Goal: Task Accomplishment & Management: Use online tool/utility

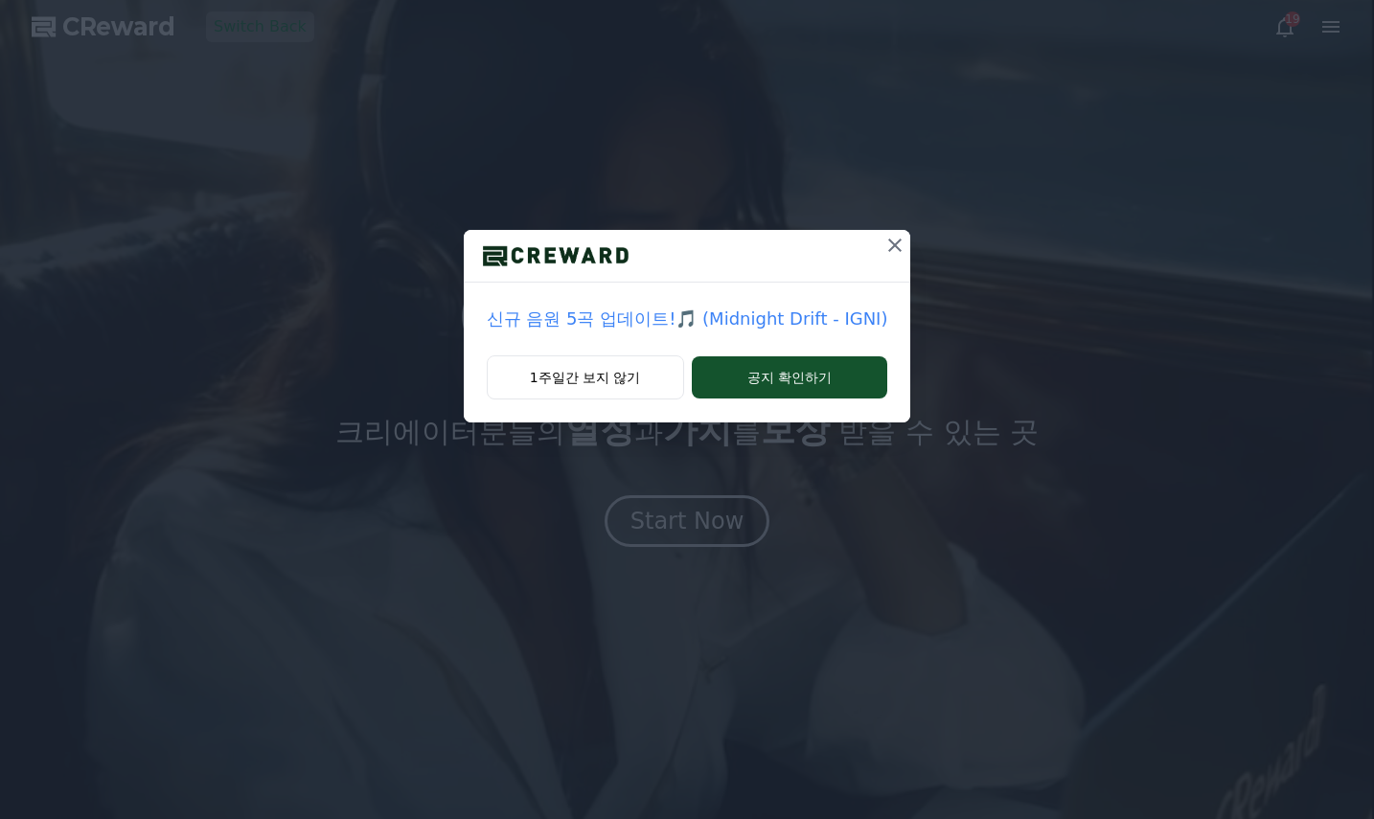
click at [894, 244] on icon at bounding box center [894, 245] width 23 height 23
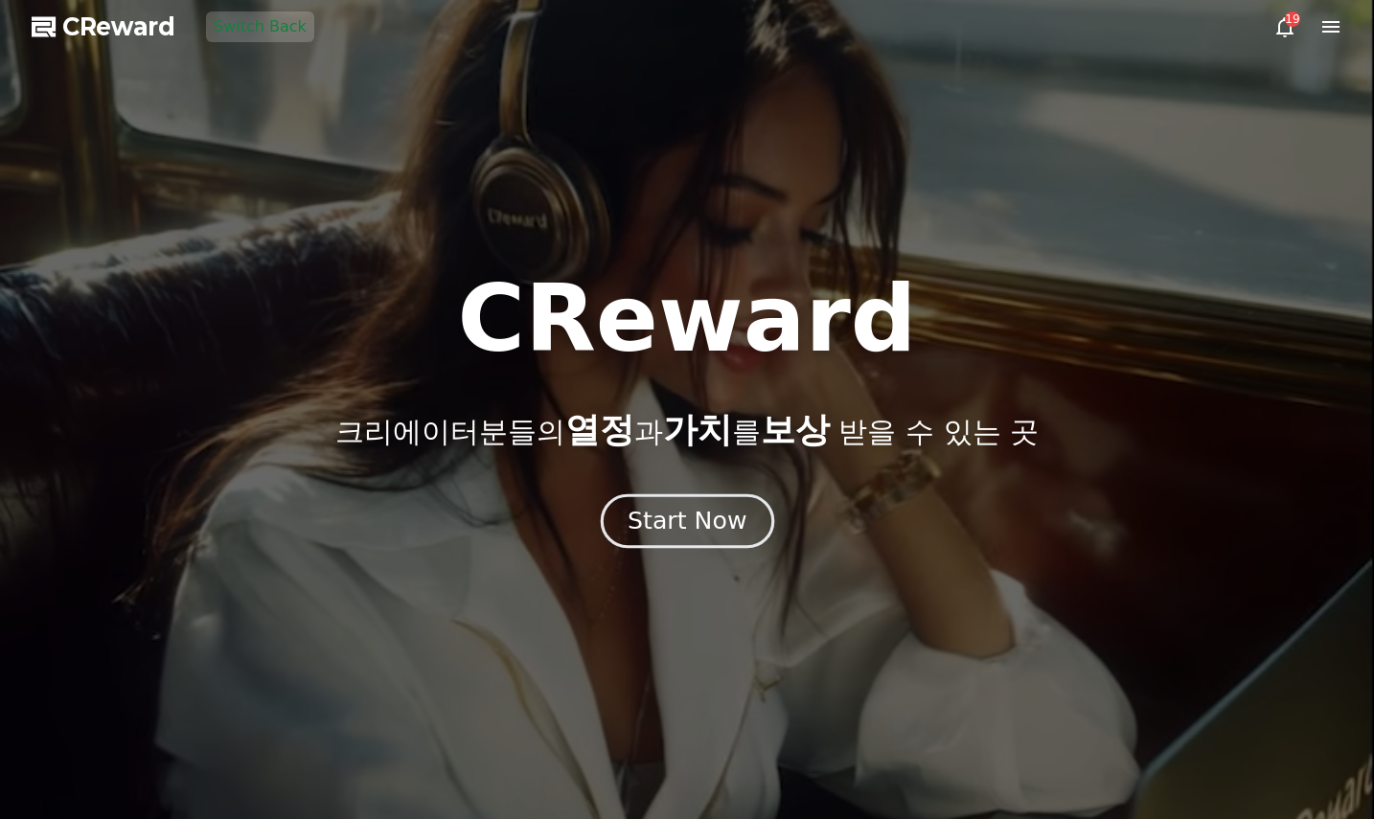
click at [709, 513] on div "Start Now" at bounding box center [686, 521] width 119 height 33
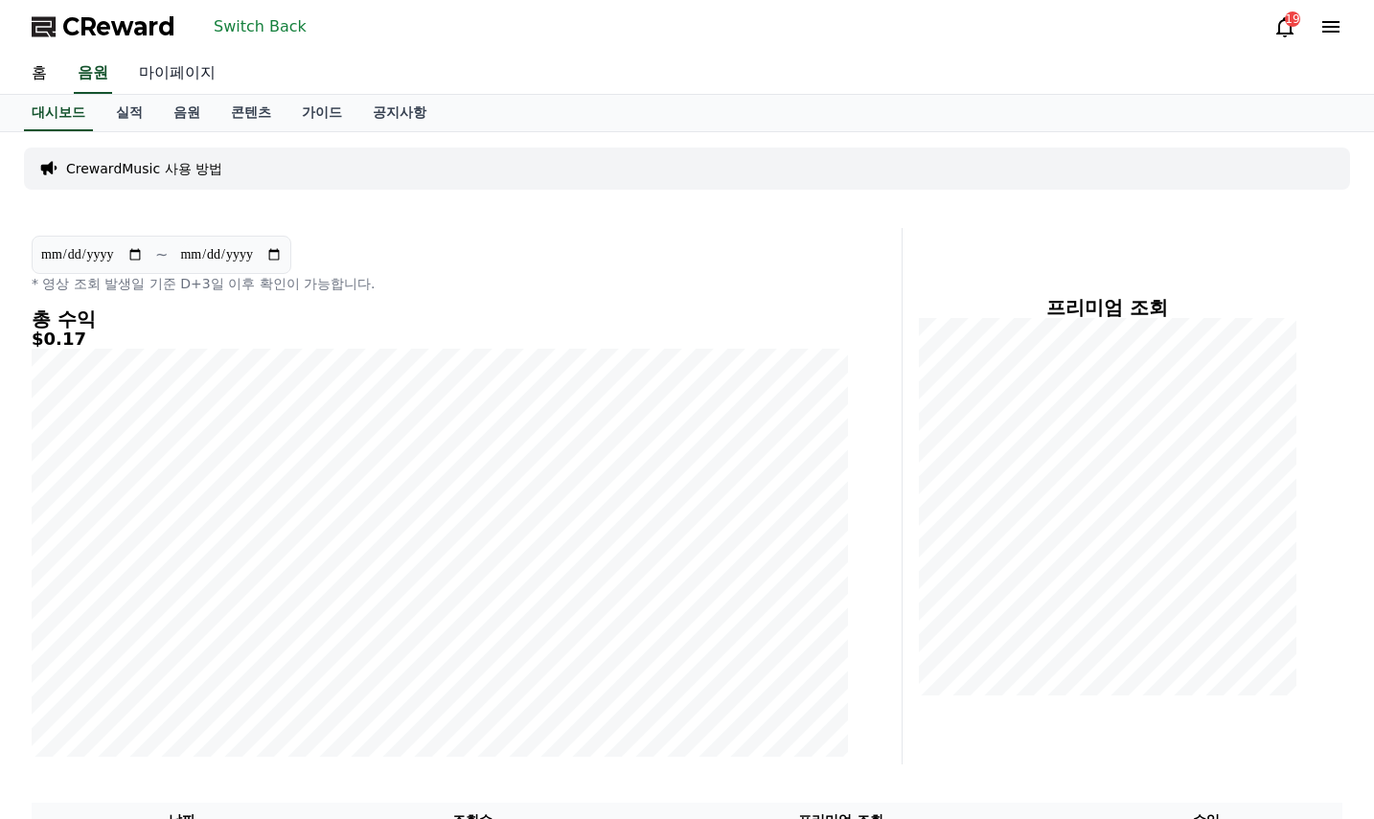
click at [194, 76] on link "마이페이지" at bounding box center [177, 74] width 107 height 40
select select "**********"
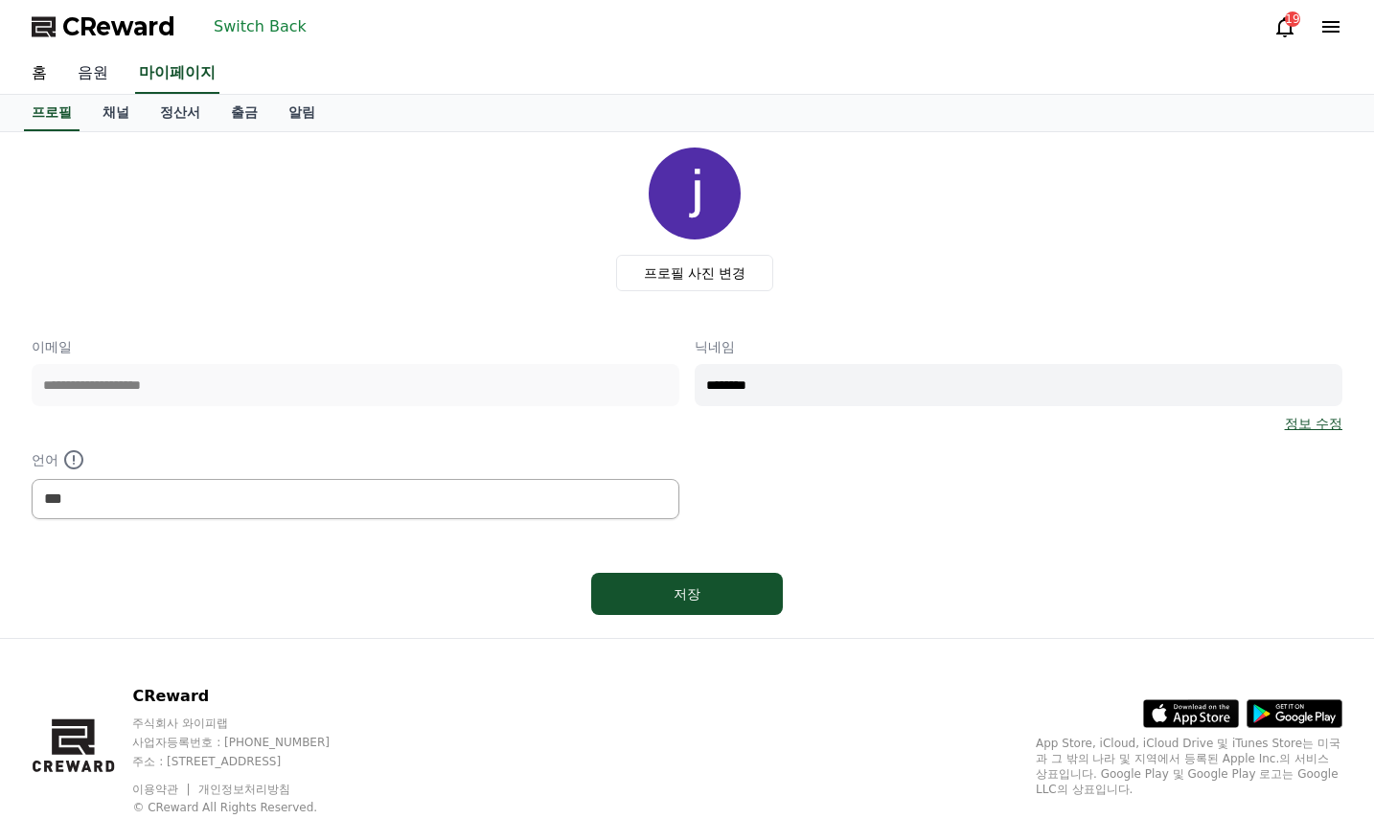
click at [120, 71] on link "음원" at bounding box center [92, 74] width 61 height 40
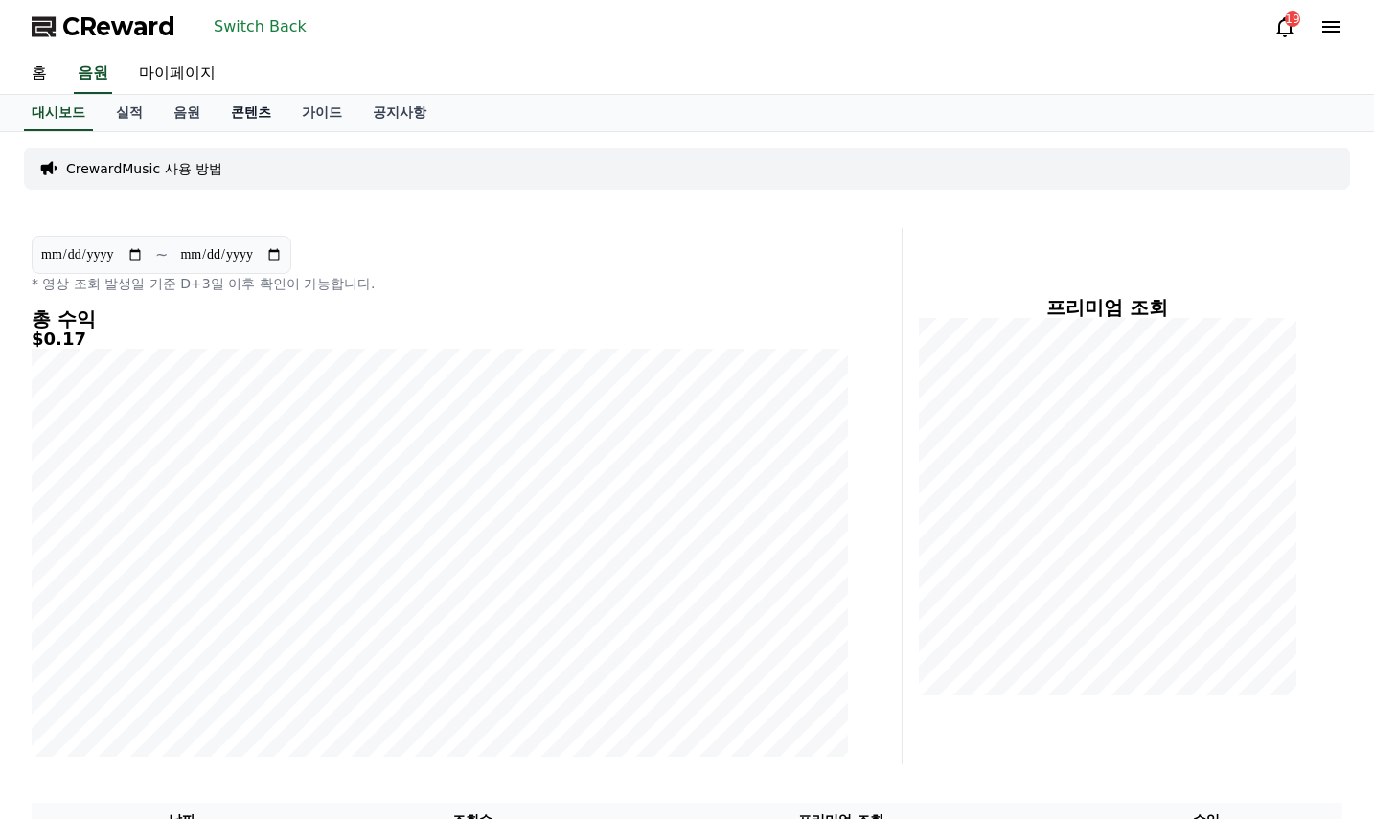
click at [232, 106] on link "콘텐츠" at bounding box center [251, 113] width 71 height 36
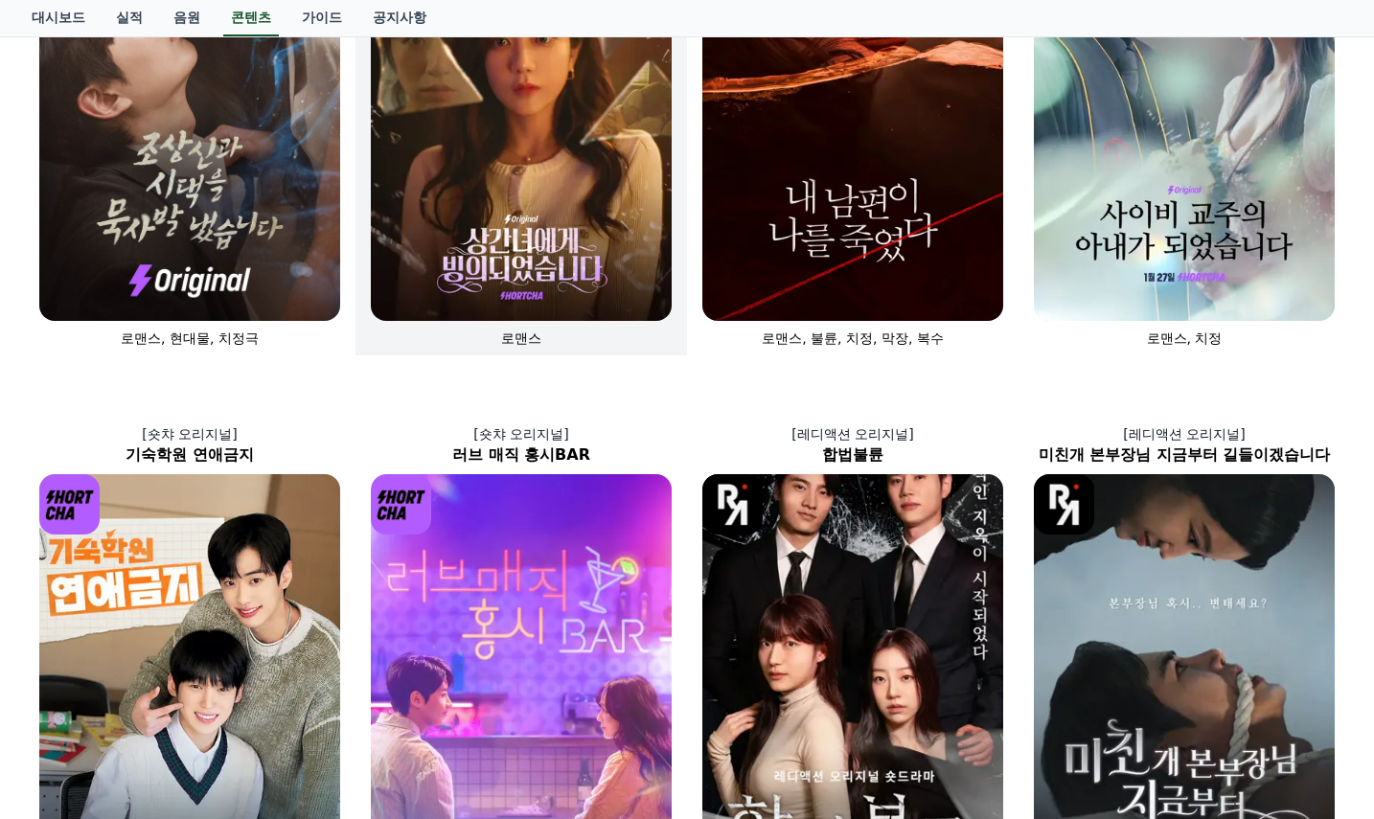
scroll to position [192, 0]
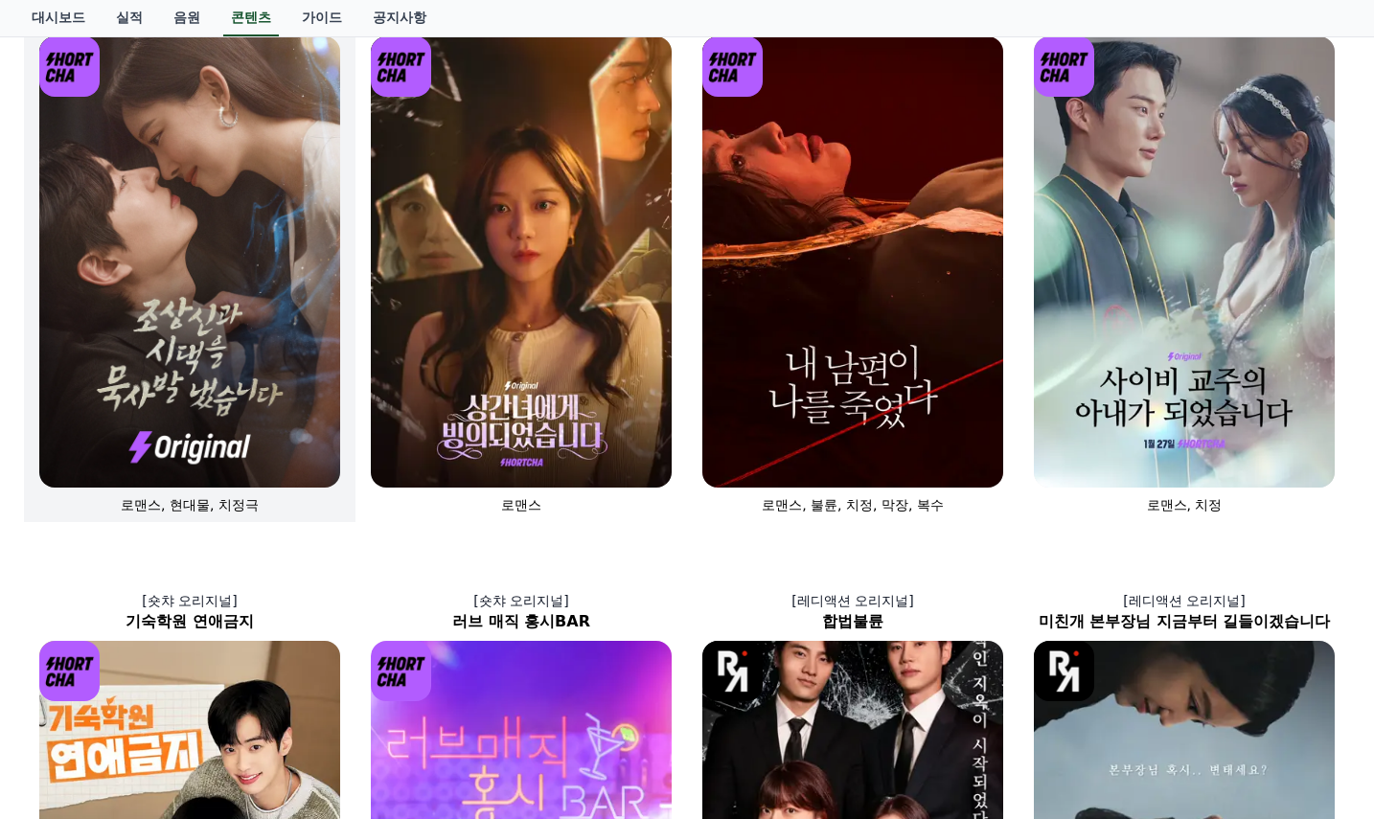
click at [299, 432] on img at bounding box center [189, 261] width 301 height 451
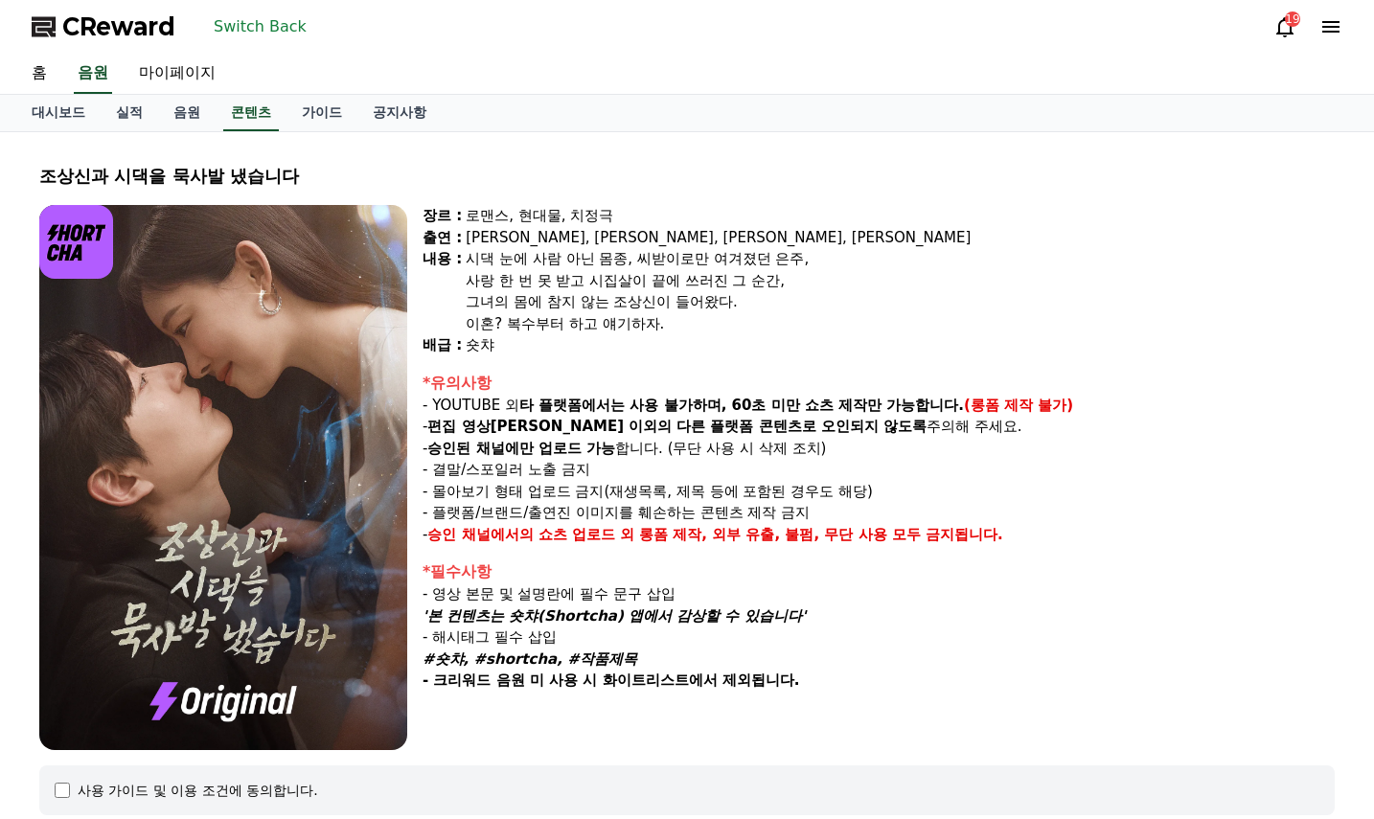
select select
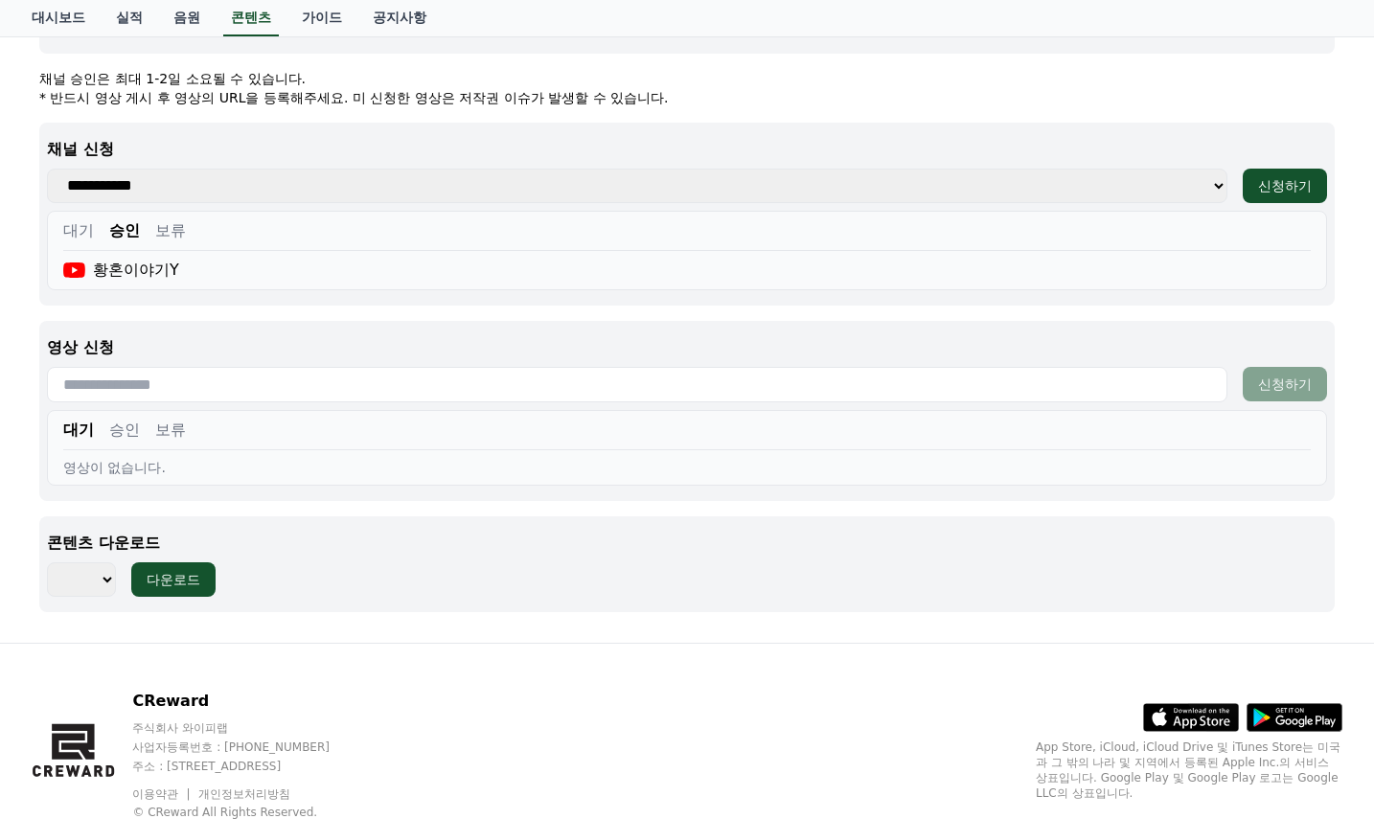
scroll to position [766, 0]
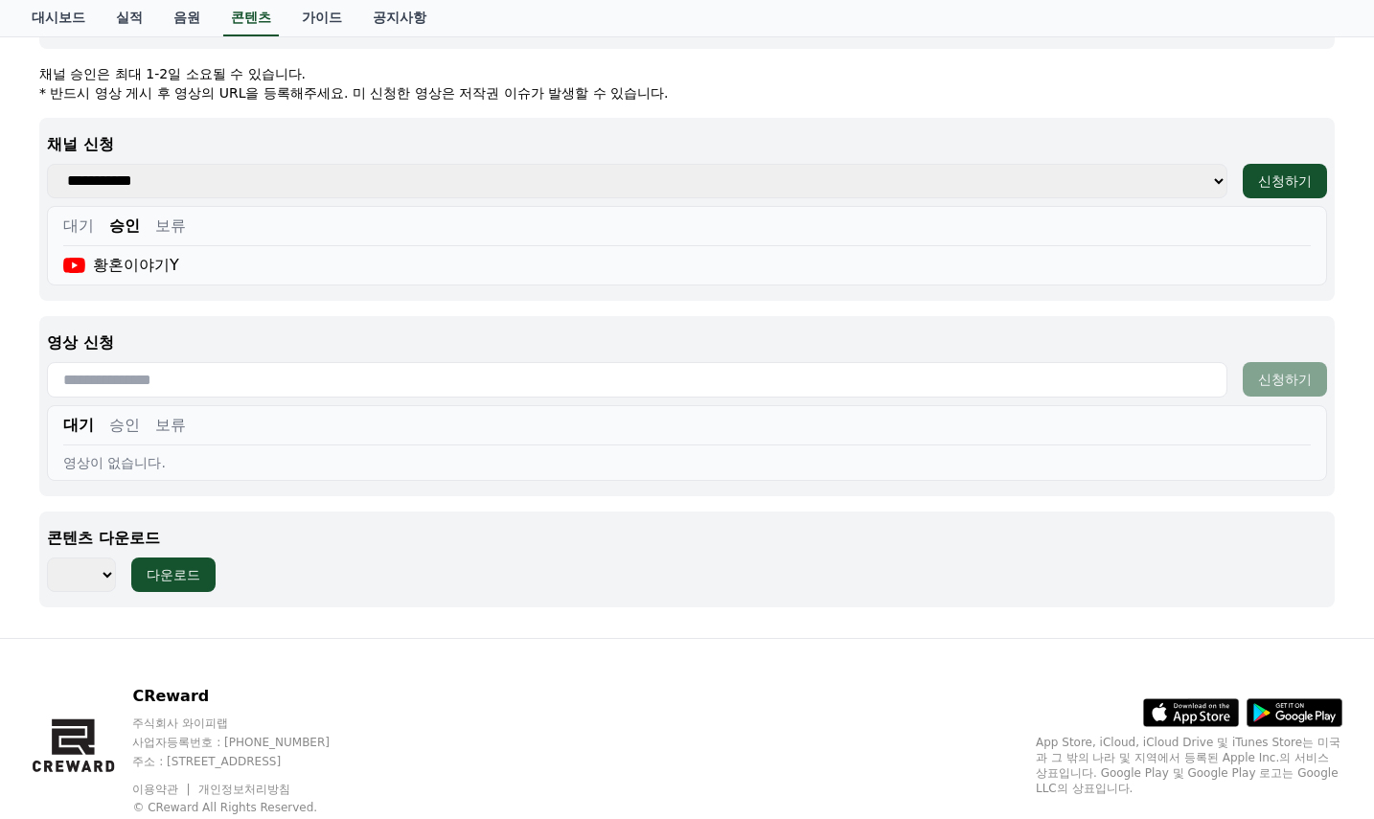
click at [128, 428] on button "승인" at bounding box center [124, 425] width 31 height 23
click at [161, 431] on button "보류" at bounding box center [170, 425] width 31 height 23
click at [96, 428] on div "대기 승인 보류" at bounding box center [686, 430] width 1247 height 32
drag, startPoint x: 169, startPoint y: 436, endPoint x: 236, endPoint y: 439, distance: 67.1
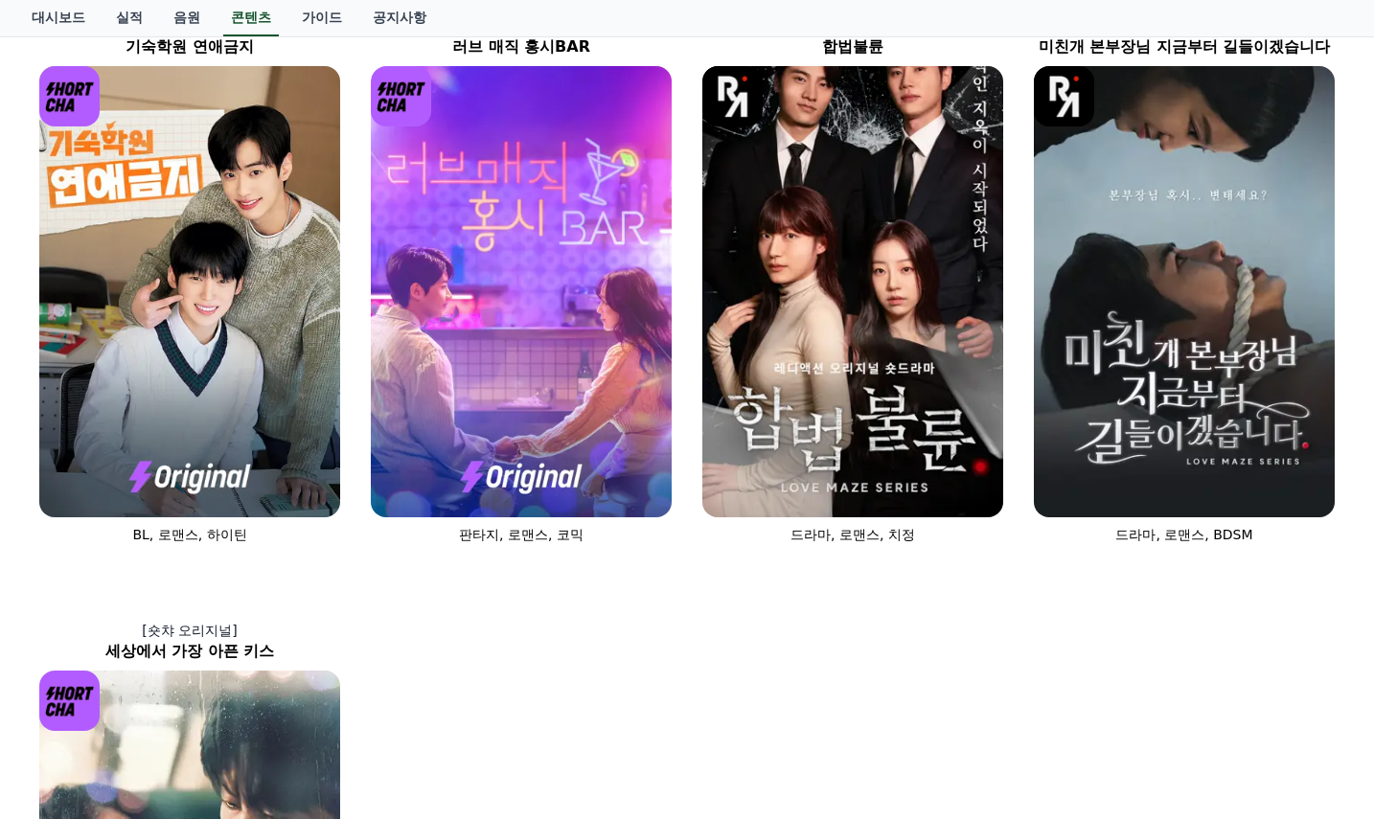
scroll to position [192, 0]
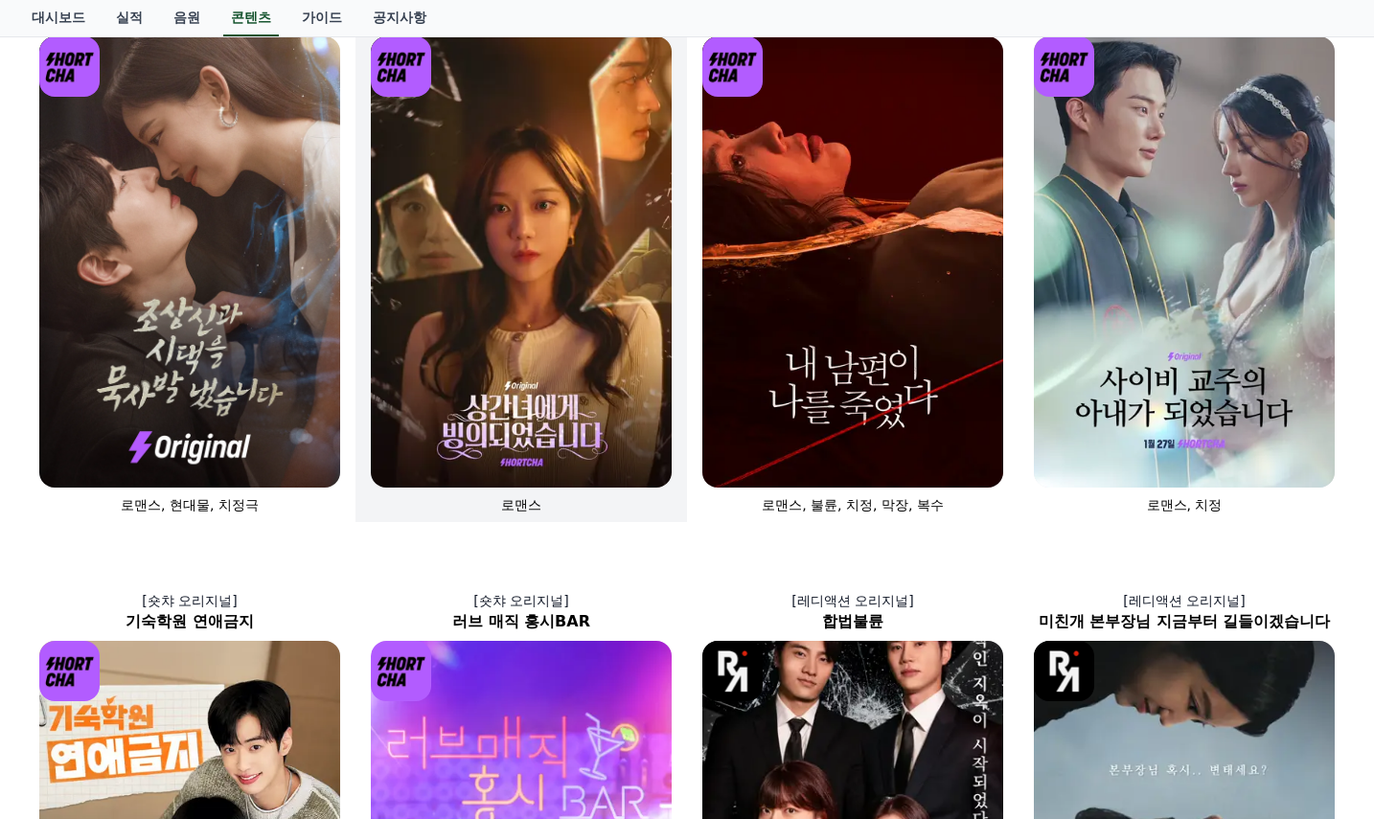
click at [520, 262] on img at bounding box center [521, 261] width 301 height 451
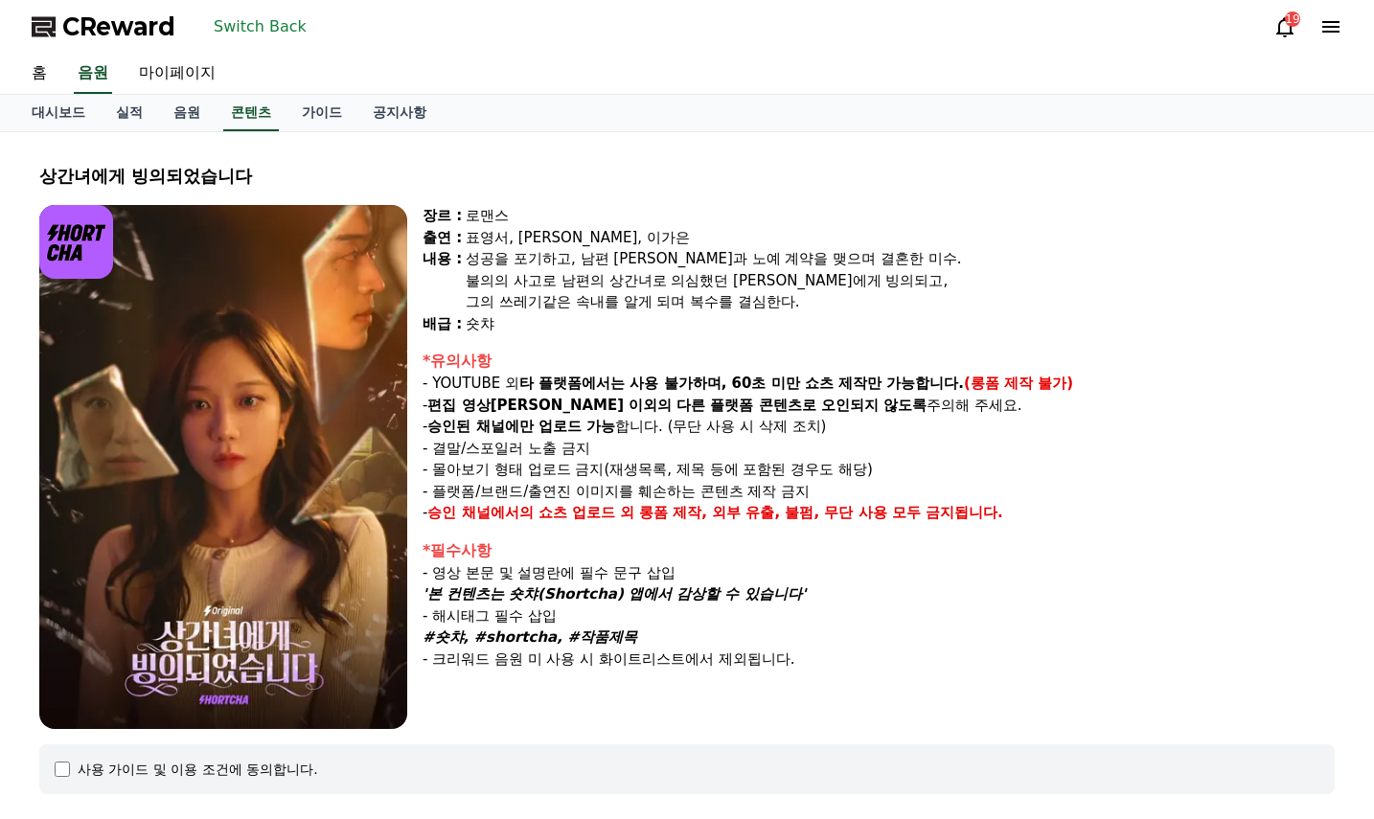
select select
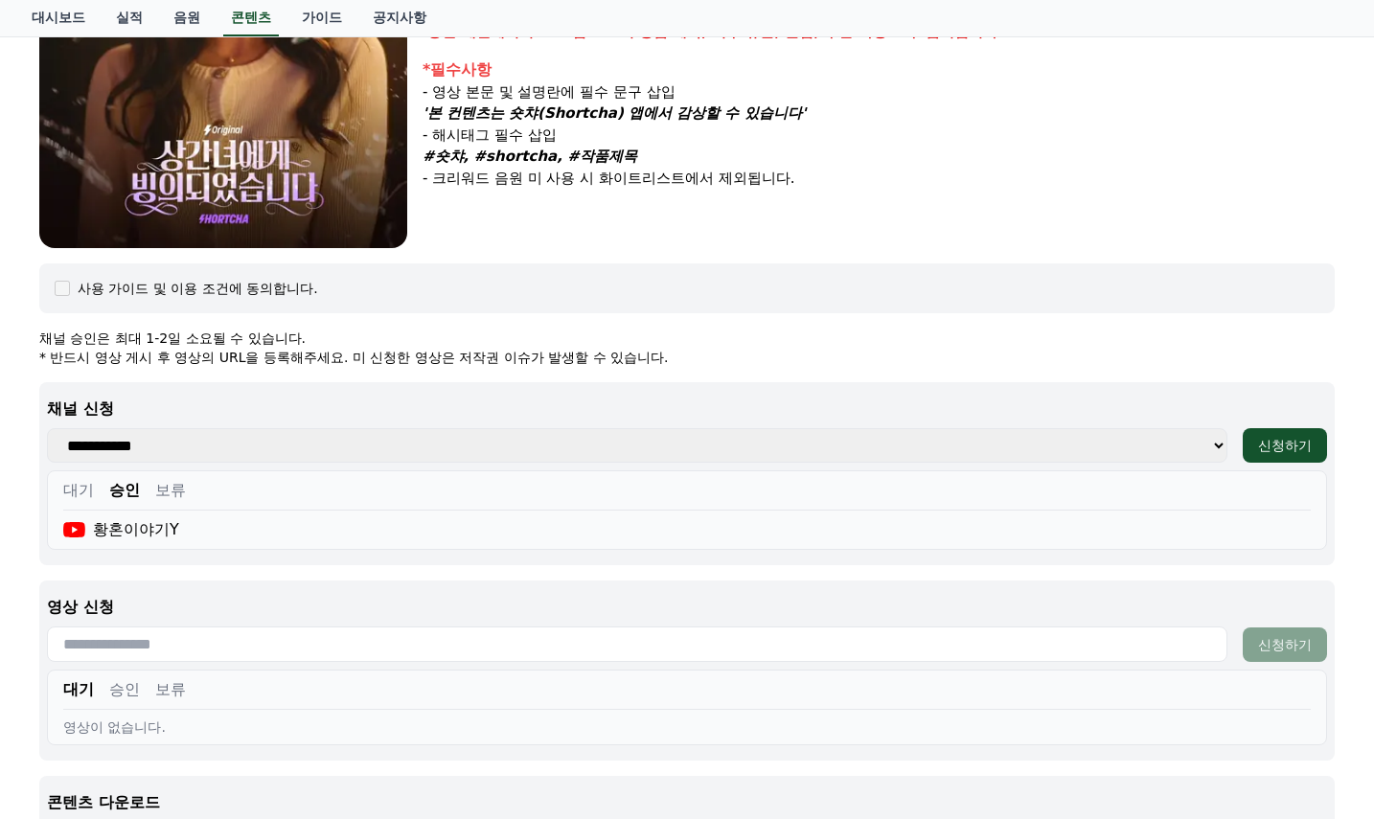
scroll to position [575, 0]
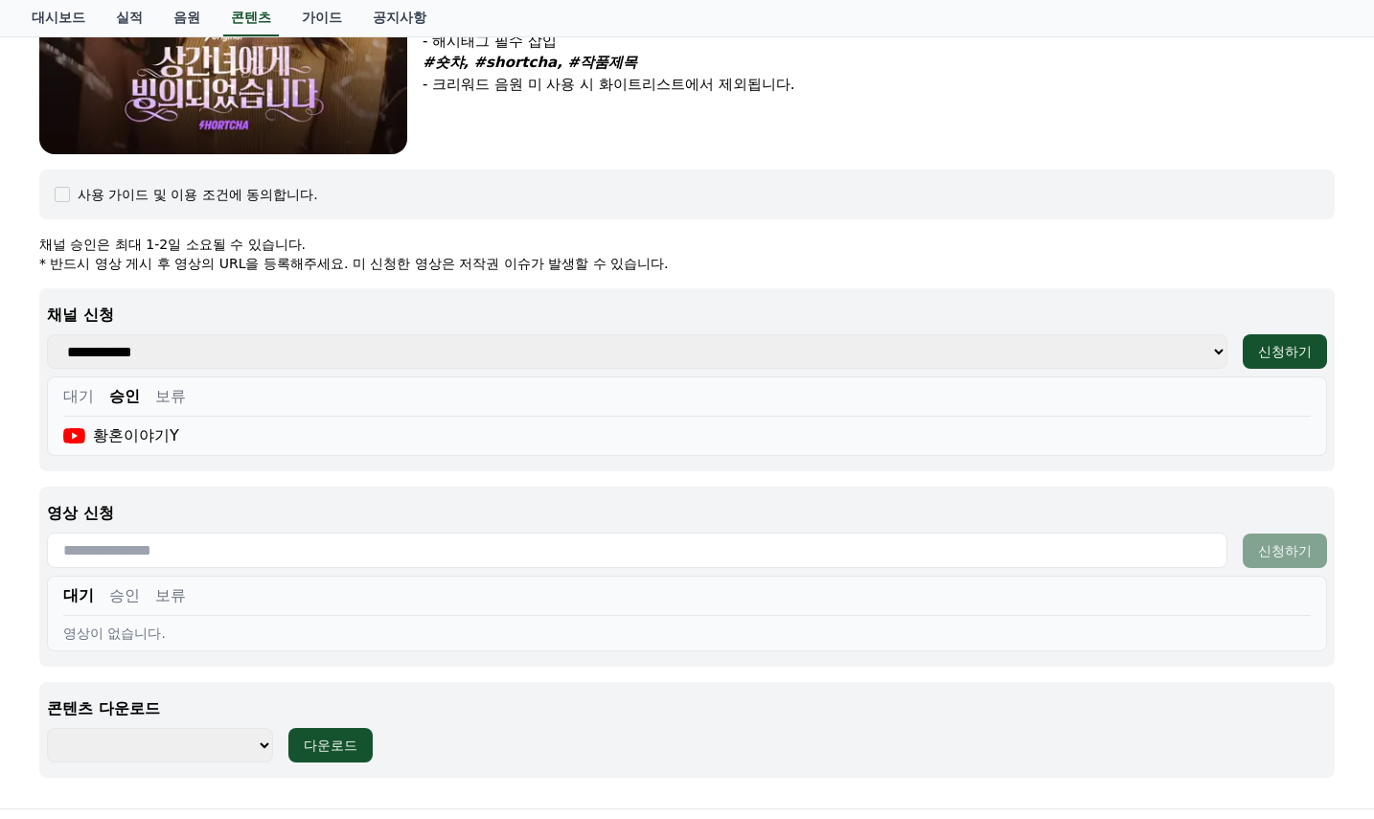
click at [114, 599] on button "승인" at bounding box center [124, 595] width 31 height 23
drag, startPoint x: 329, startPoint y: 499, endPoint x: 316, endPoint y: 490, distance: 15.1
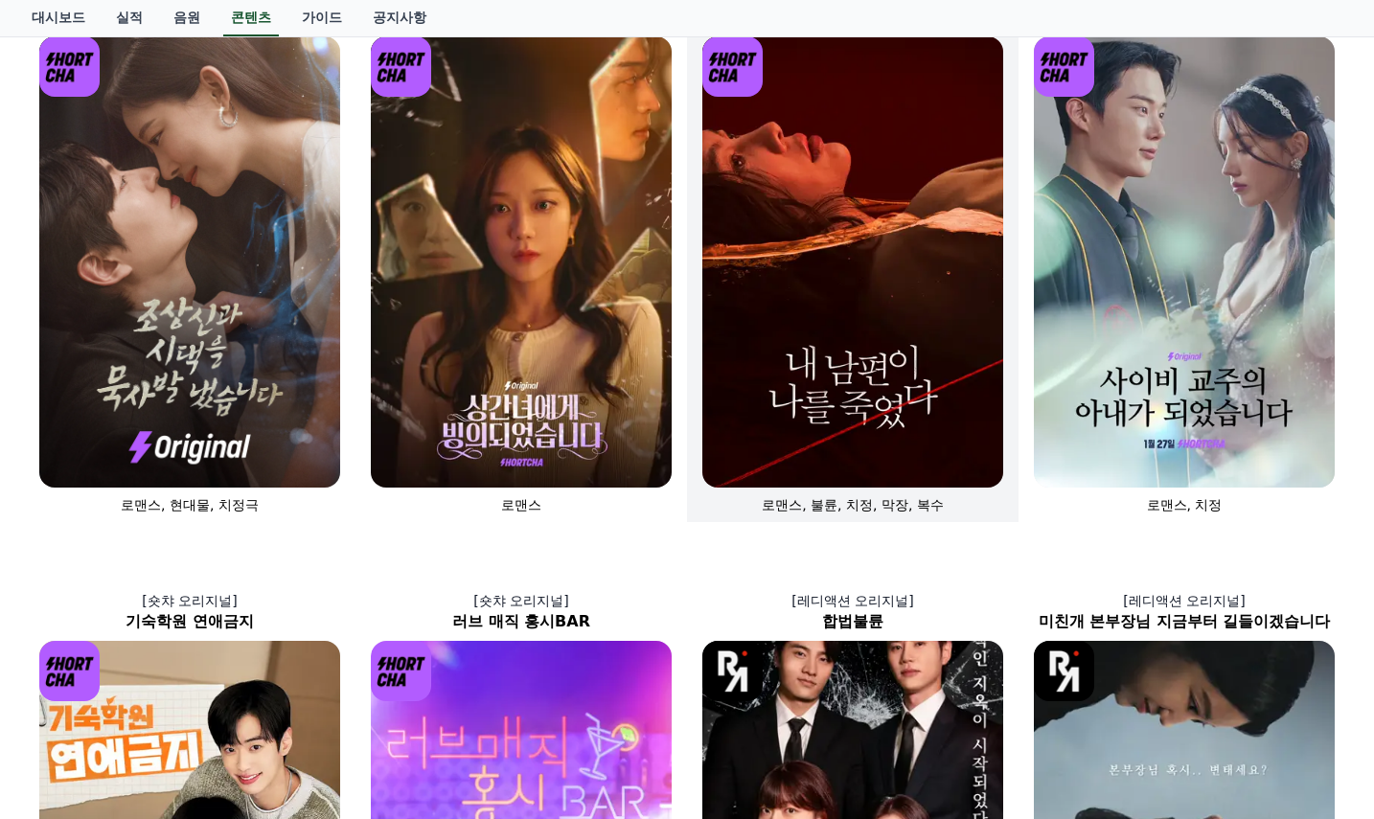
click at [774, 353] on img at bounding box center [852, 261] width 301 height 451
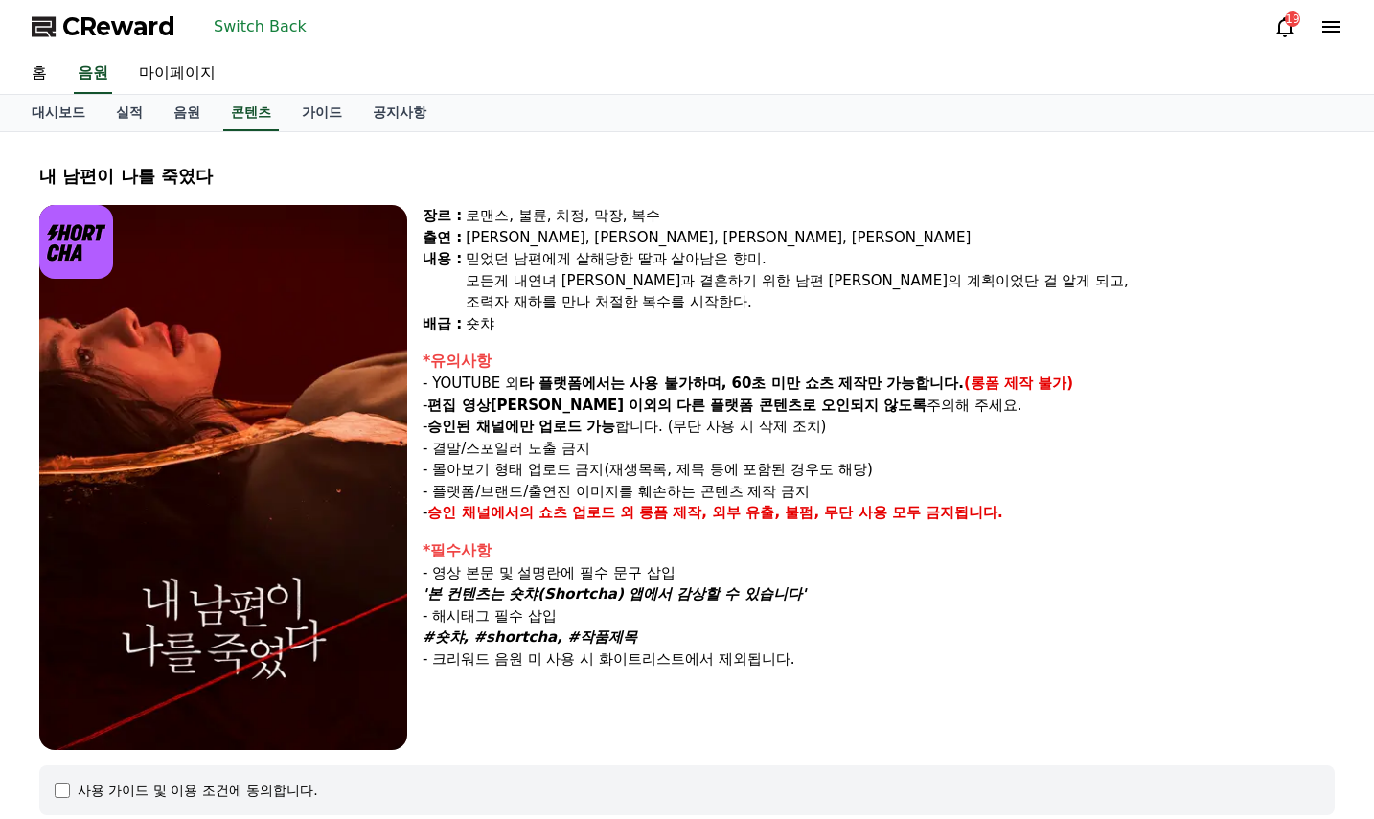
select select
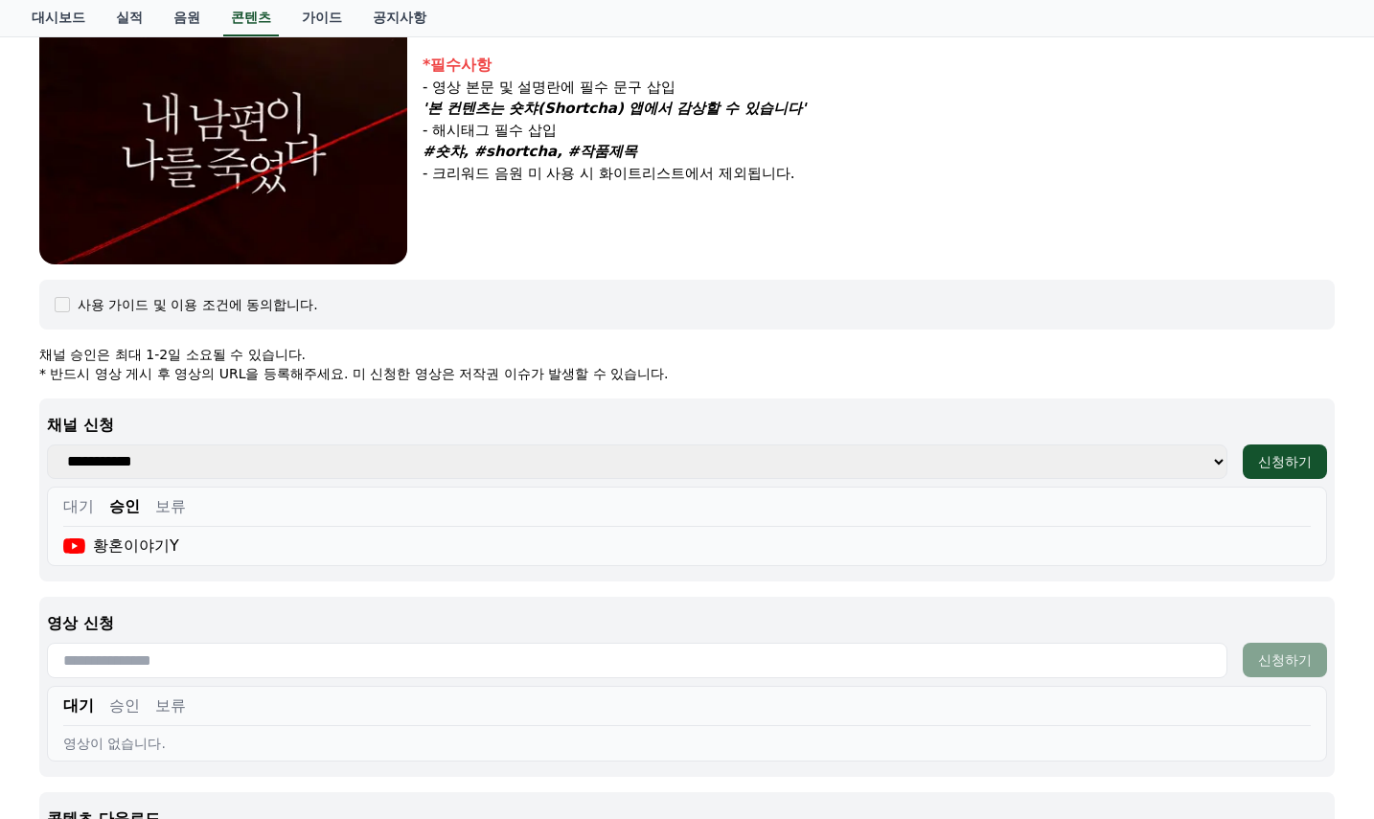
scroll to position [575, 0]
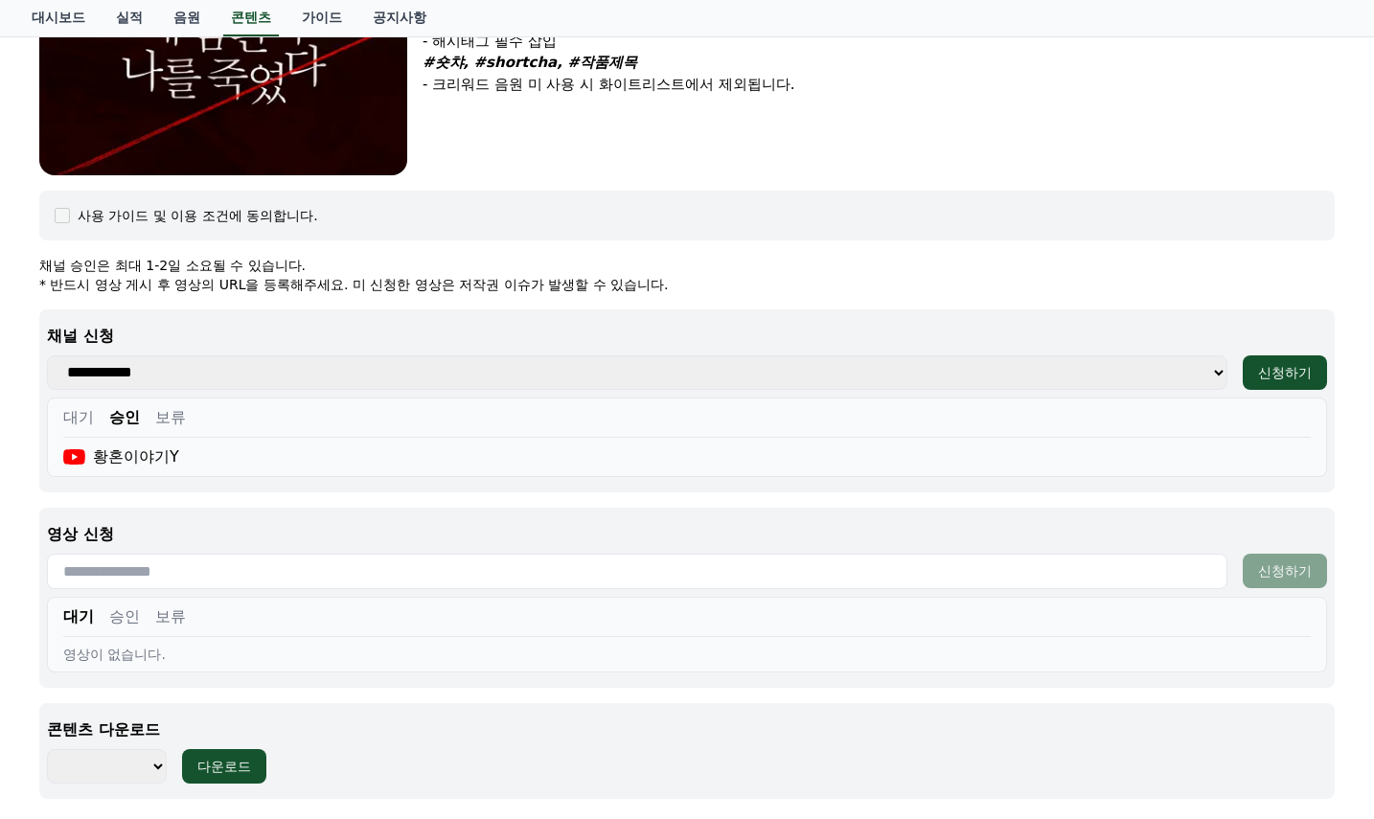
click at [129, 616] on button "승인" at bounding box center [124, 616] width 31 height 23
drag, startPoint x: 686, startPoint y: 515, endPoint x: 705, endPoint y: 512, distance: 19.5
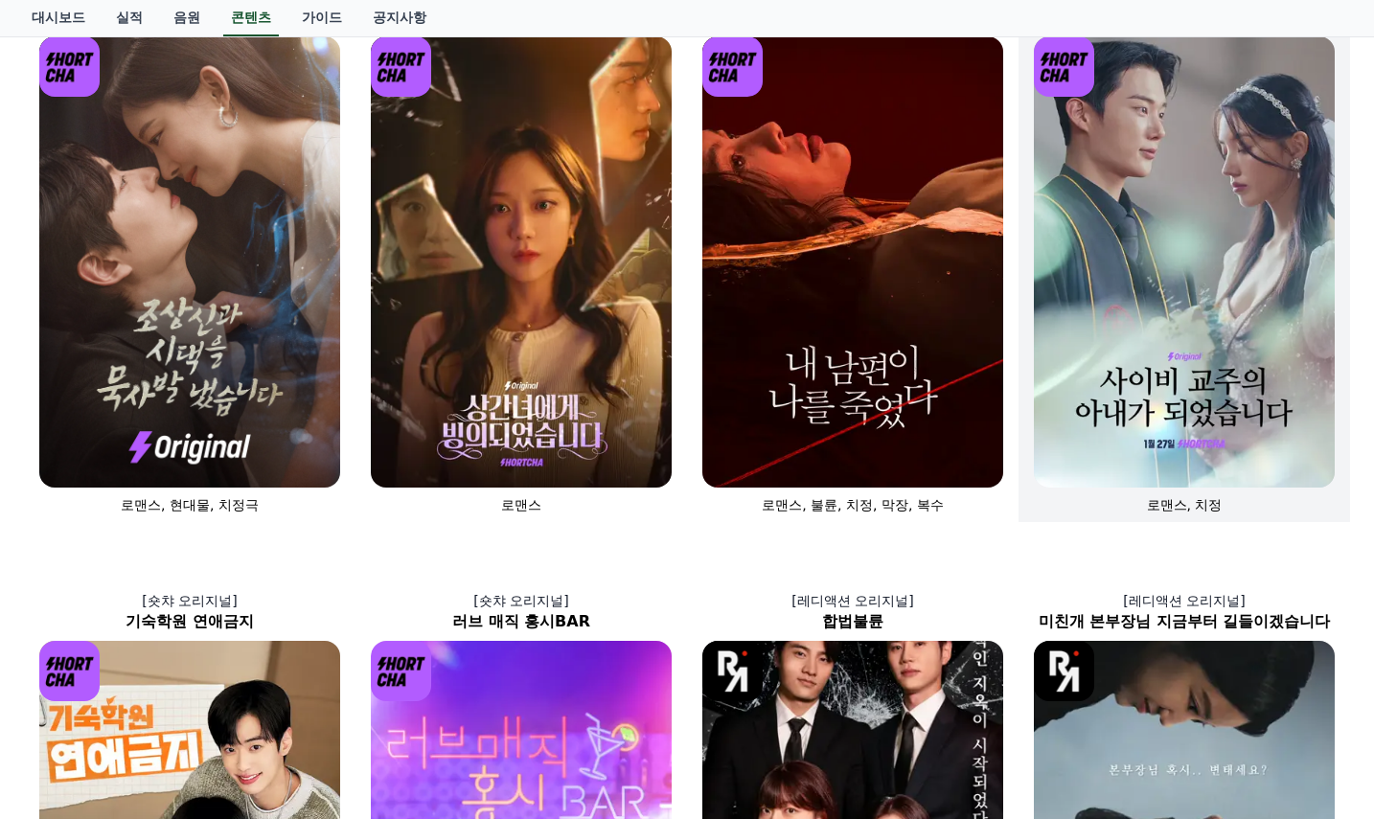
click at [1127, 380] on img at bounding box center [1184, 261] width 301 height 451
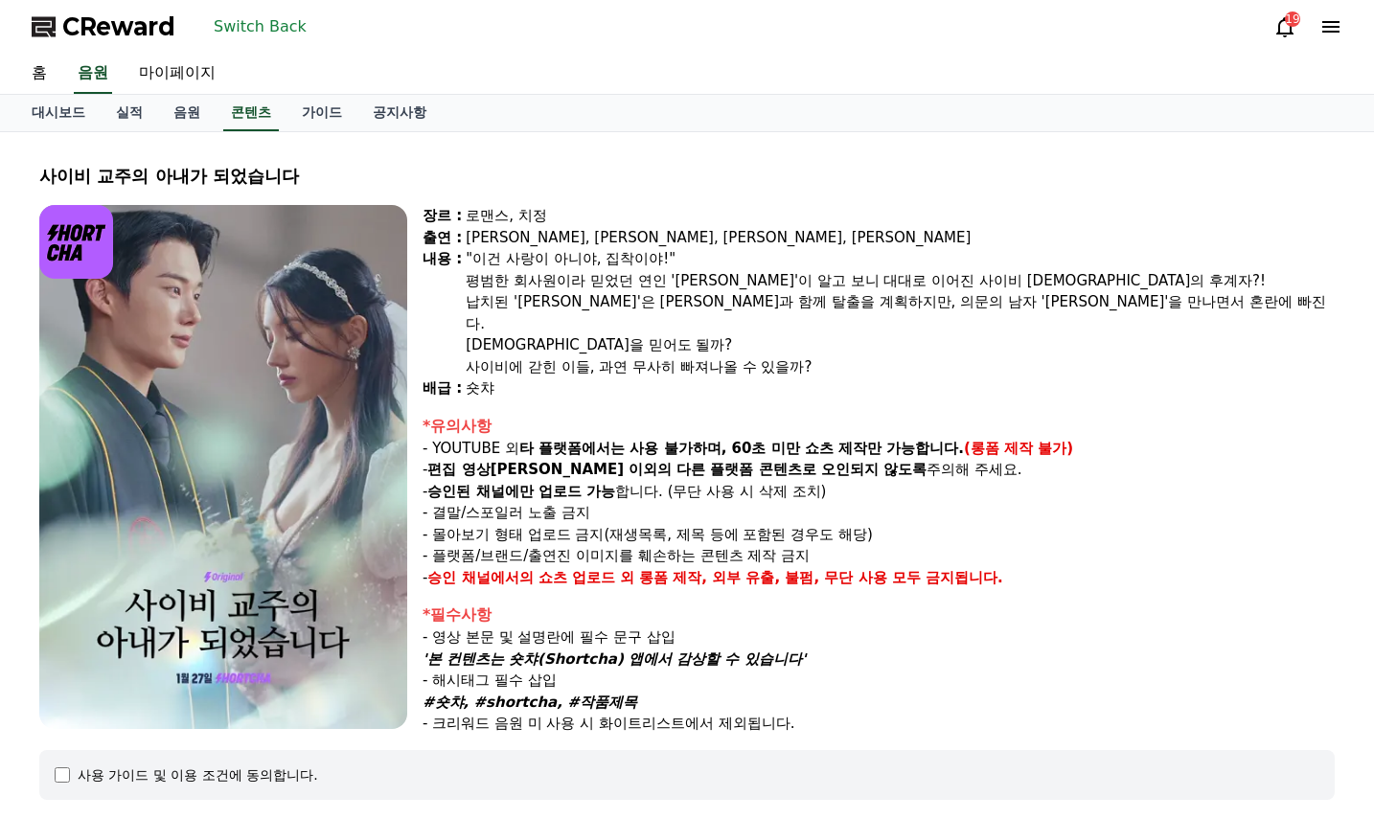
select select
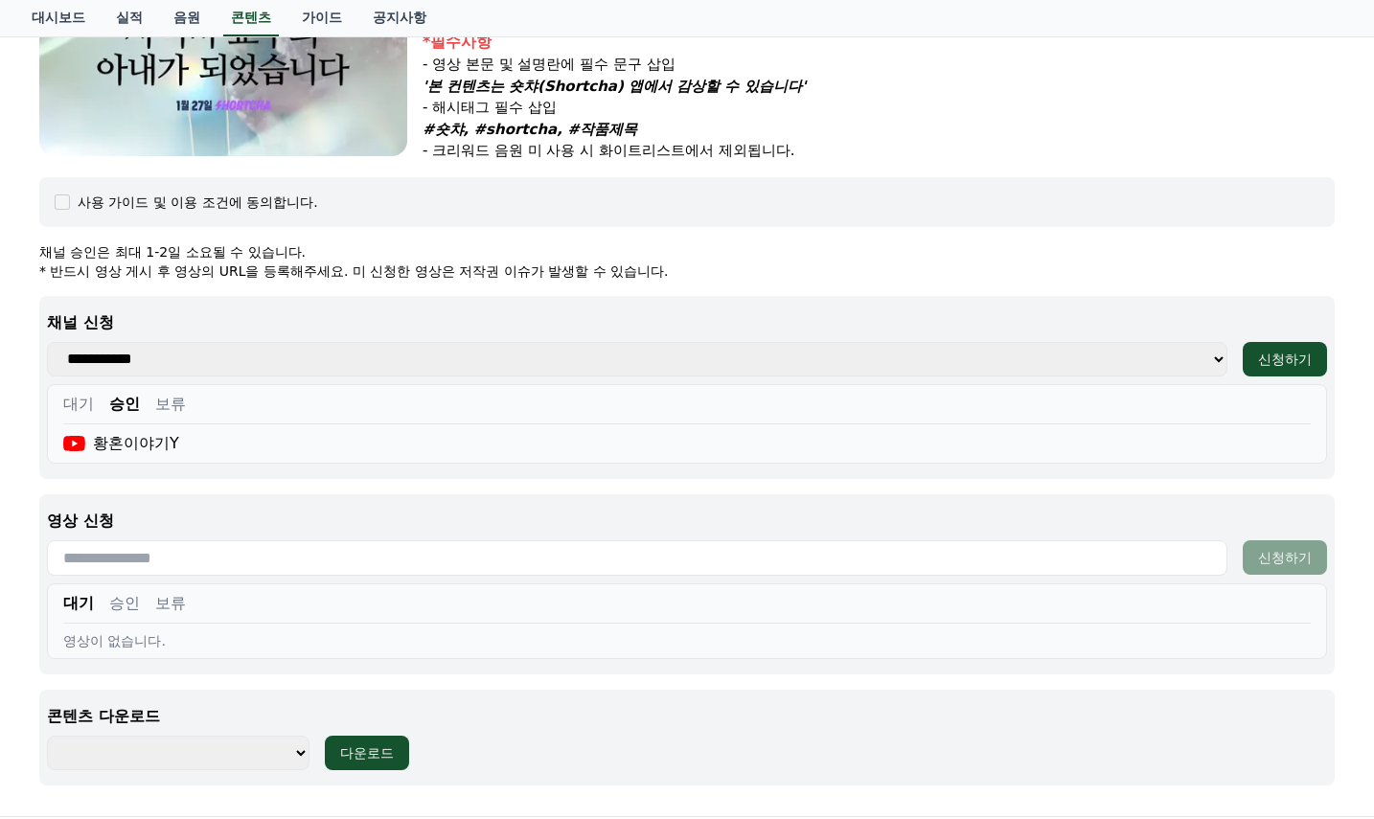
scroll to position [575, 0]
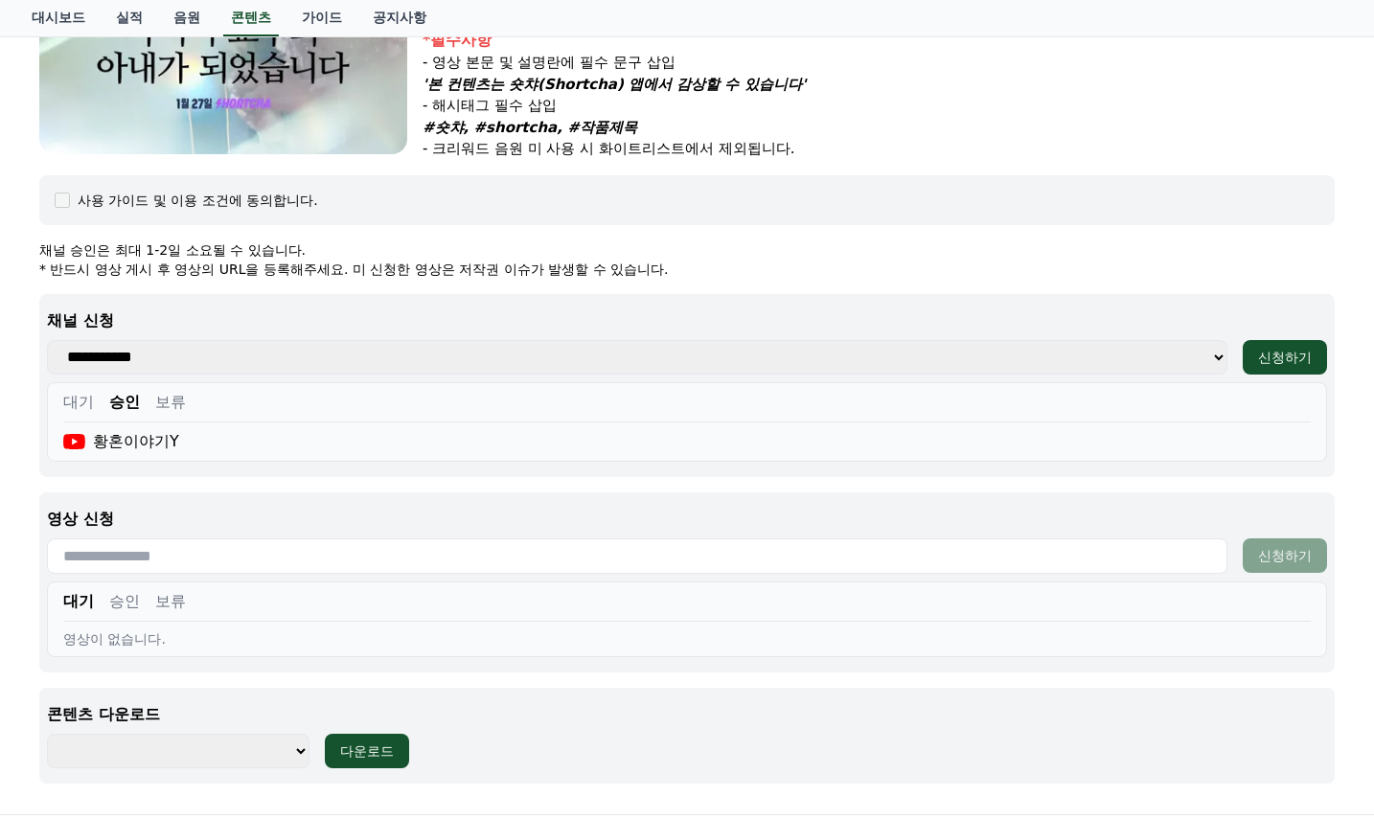
click at [124, 610] on div "대기 승인 보류" at bounding box center [686, 606] width 1247 height 32
click at [125, 598] on button "승인" at bounding box center [124, 601] width 31 height 23
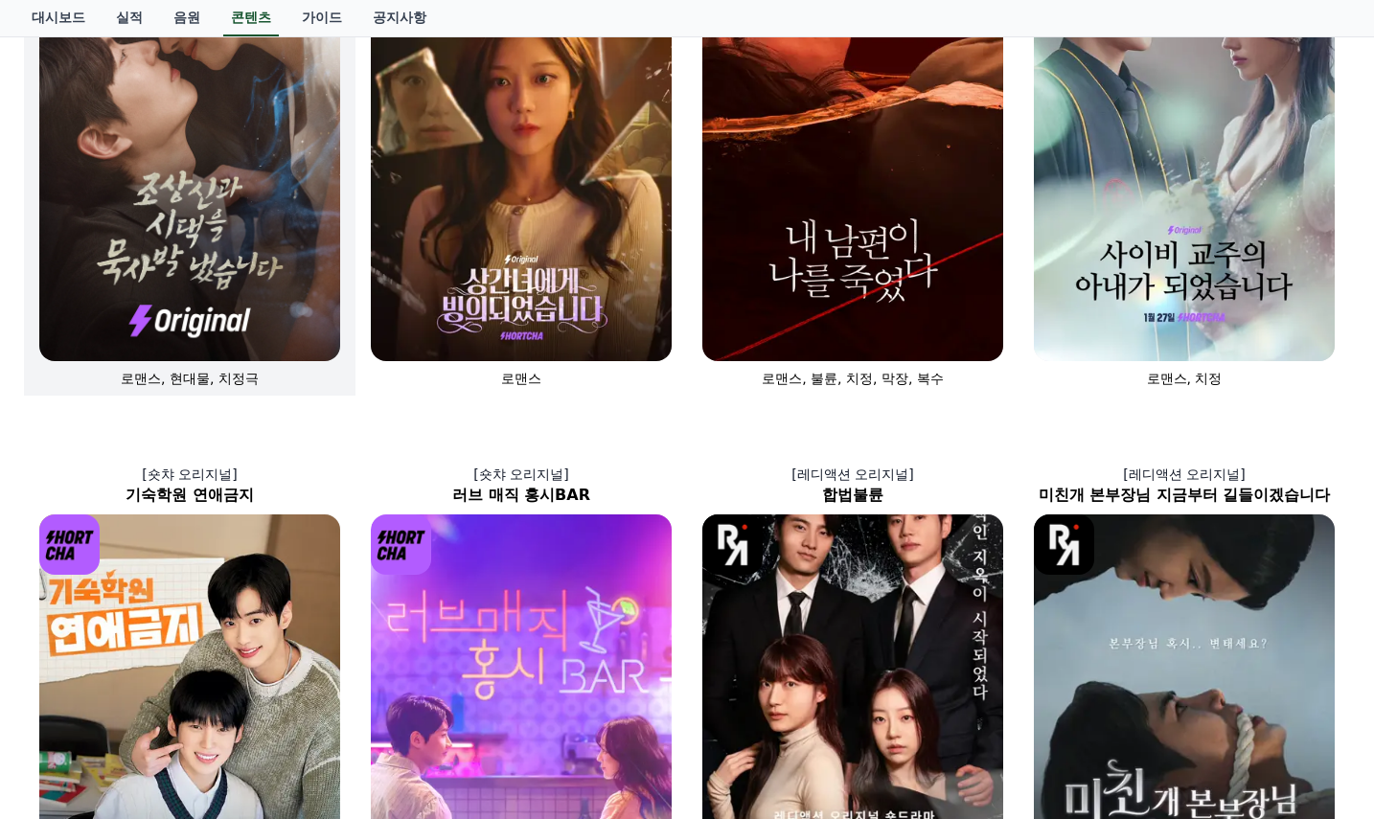
scroll to position [287, 0]
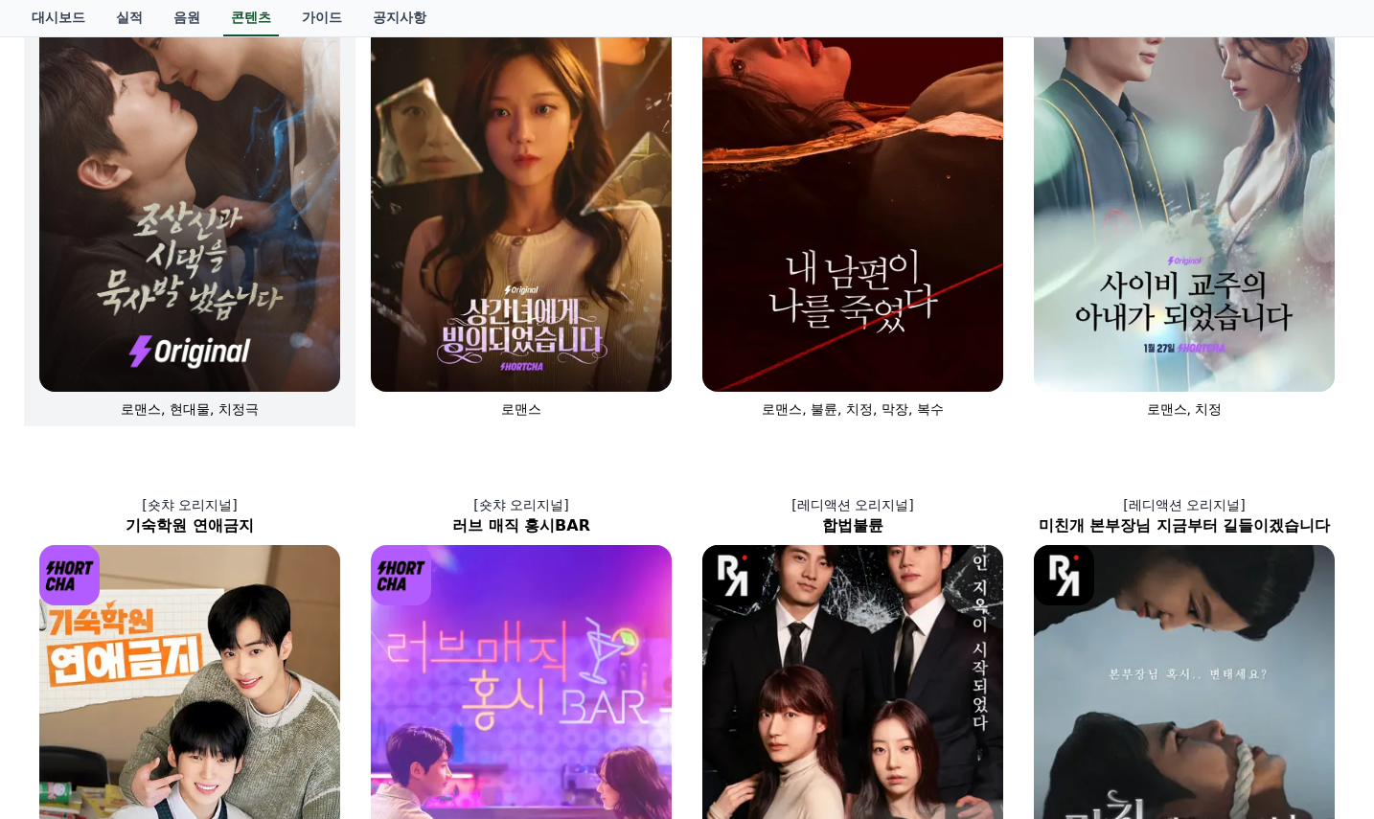
click at [255, 275] on img at bounding box center [189, 166] width 301 height 451
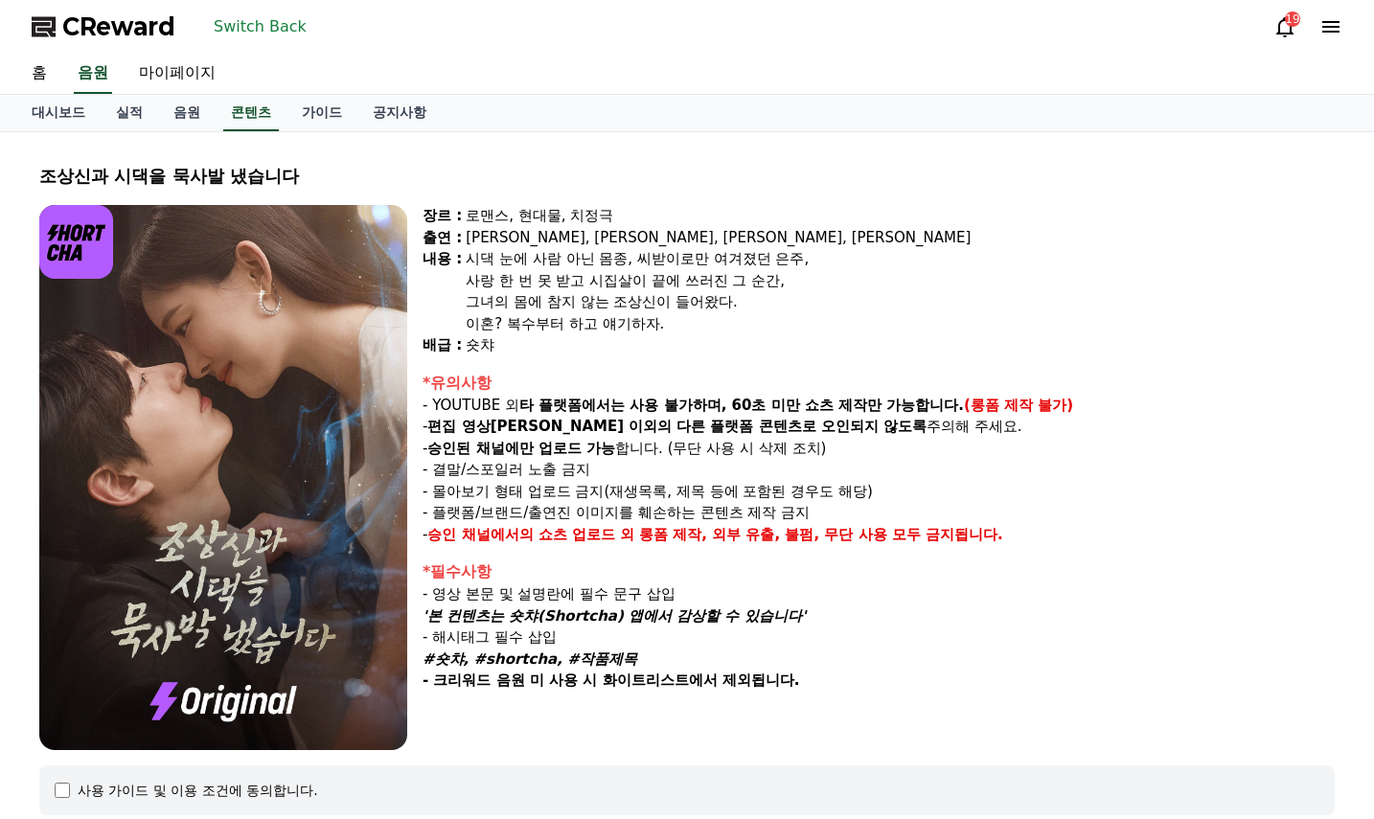
select select
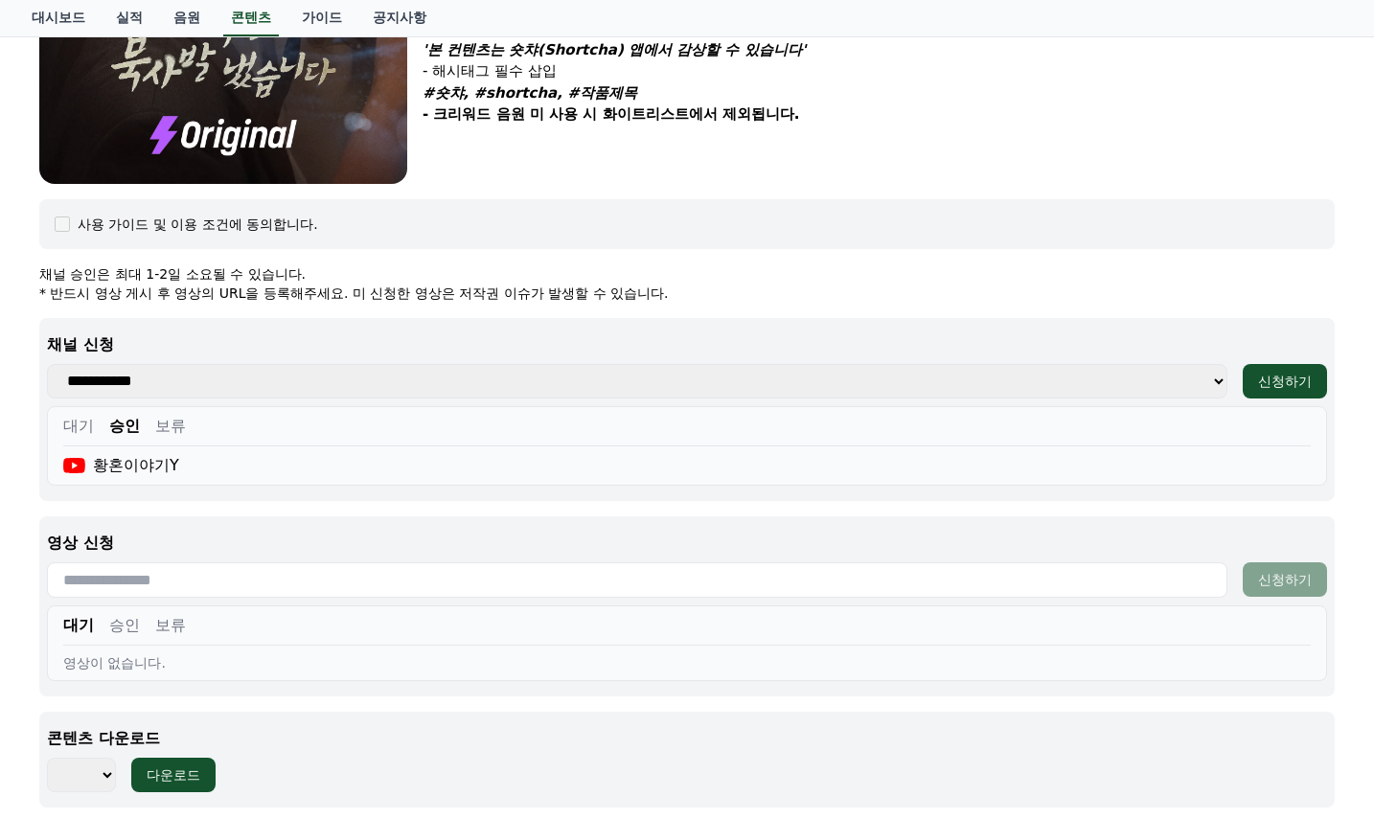
scroll to position [671, 0]
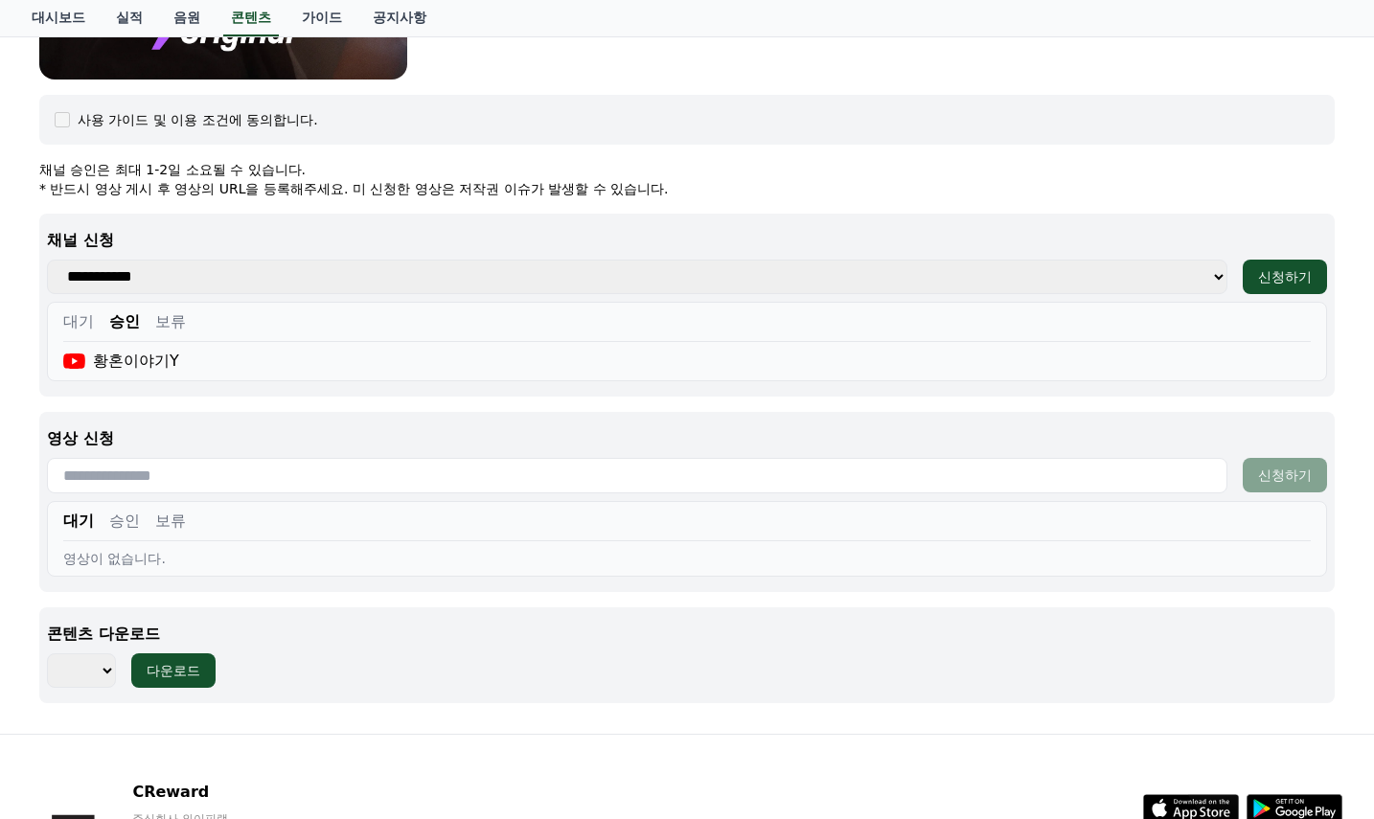
click at [124, 511] on button "승인" at bounding box center [124, 521] width 31 height 23
click at [168, 520] on button "보류" at bounding box center [170, 521] width 31 height 23
click at [81, 520] on button "대기" at bounding box center [78, 521] width 31 height 23
click at [127, 520] on button "승인" at bounding box center [124, 521] width 31 height 23
click at [92, 520] on button "대기" at bounding box center [78, 521] width 31 height 23
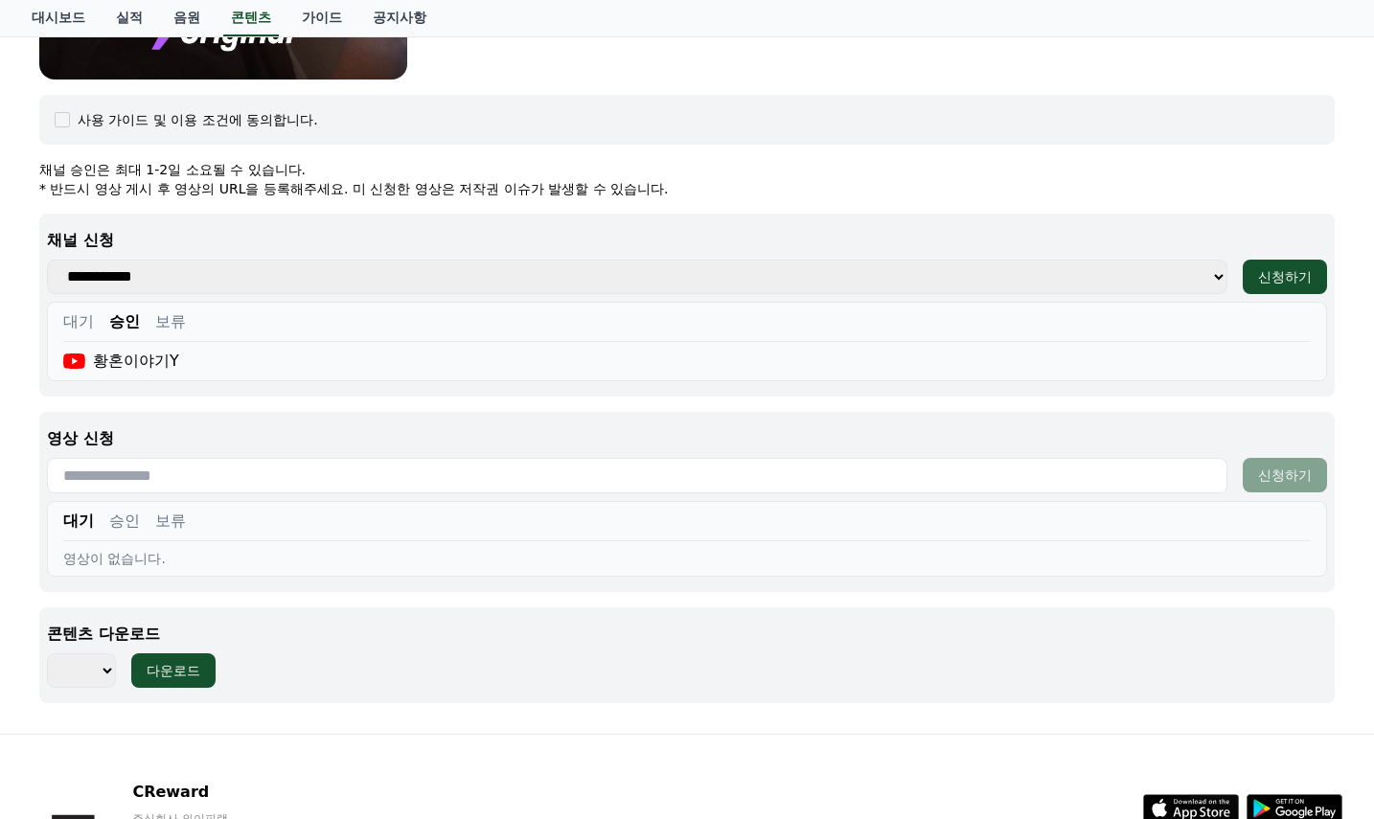
click at [80, 317] on button "대기" at bounding box center [78, 321] width 31 height 23
click at [115, 322] on button "승인" at bounding box center [124, 321] width 31 height 23
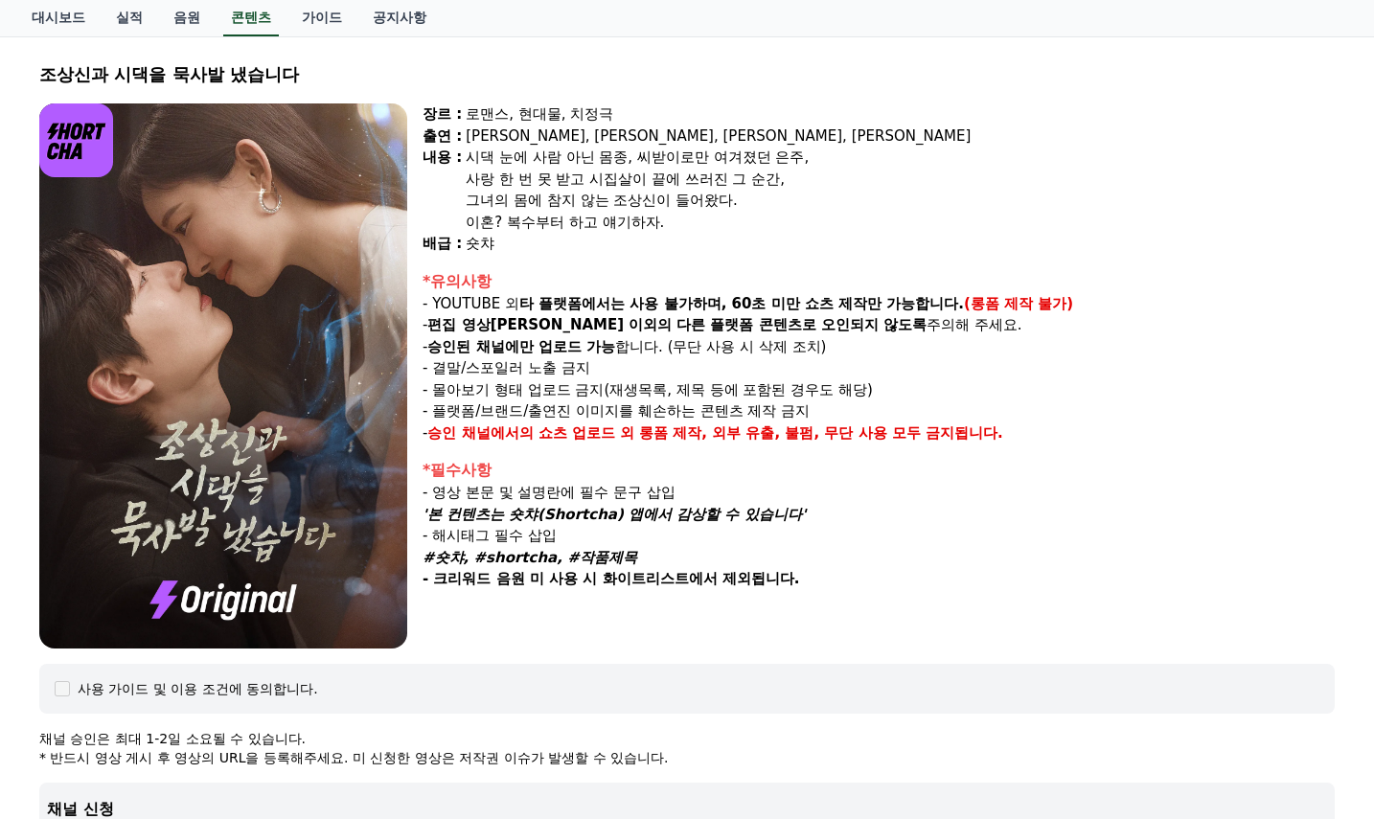
scroll to position [0, 0]
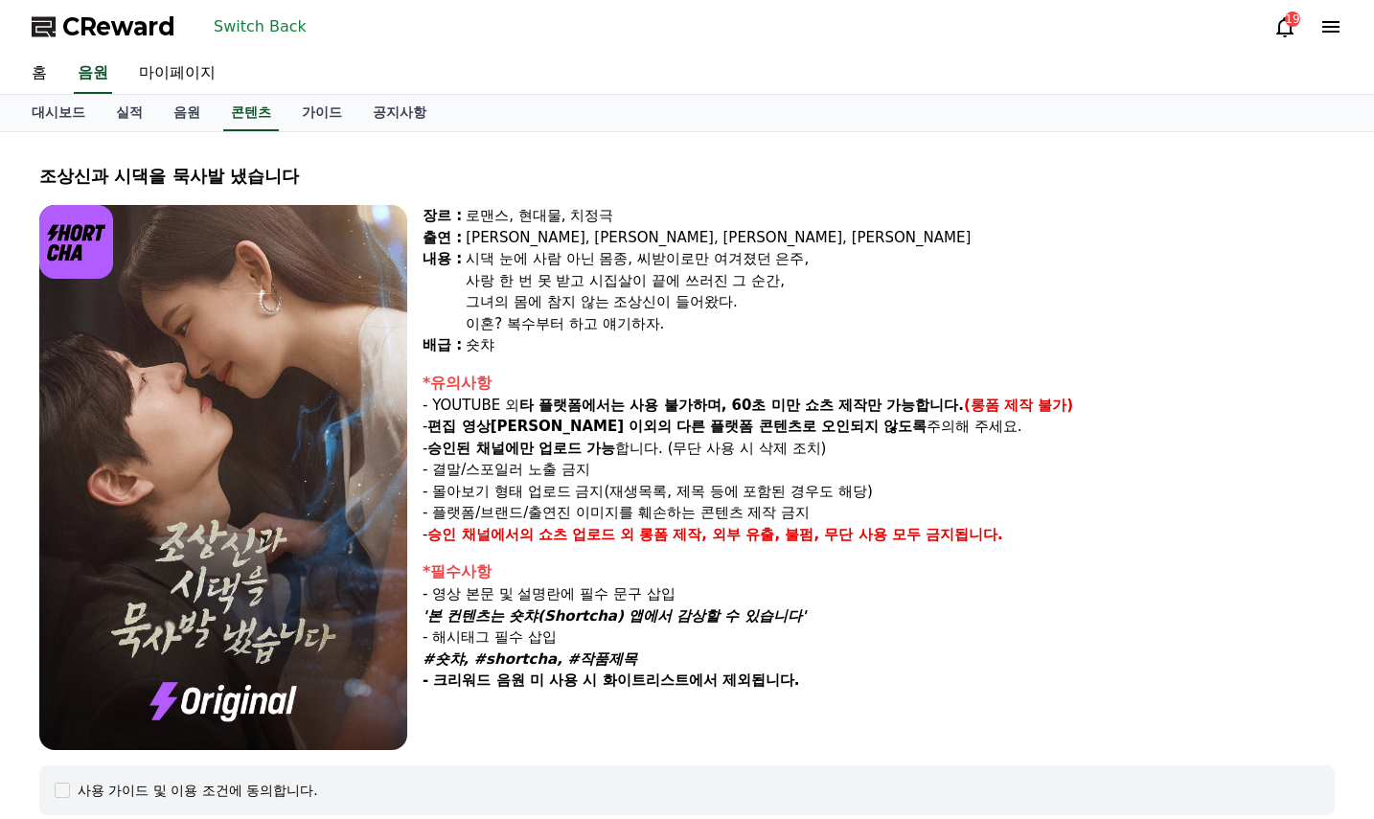
click at [259, 23] on button "Switch Back" at bounding box center [260, 26] width 108 height 31
